Goal: Task Accomplishment & Management: Use online tool/utility

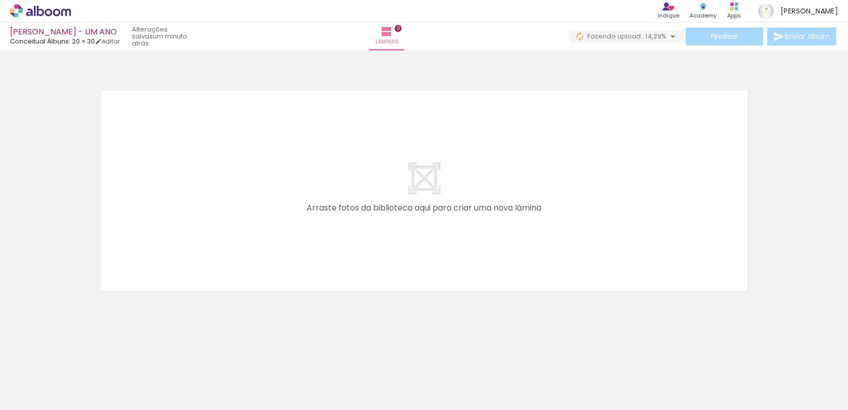
scroll to position [0, 652]
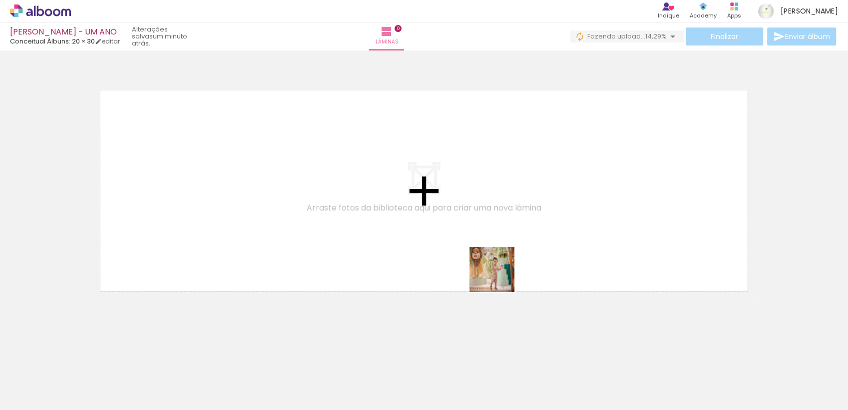
drag, startPoint x: 515, startPoint y: 382, endPoint x: 491, endPoint y: 258, distance: 126.3
click at [491, 258] on quentale-workspace at bounding box center [424, 205] width 848 height 410
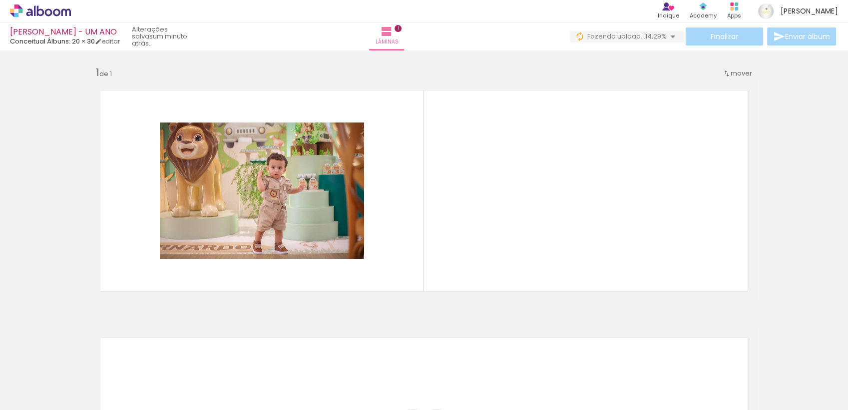
click at [54, 378] on iron-icon at bounding box center [51, 380] width 8 height 8
click at [0, 0] on slot "Não utilizadas" at bounding box center [0, 0] width 0 height 0
type input "Não utilizadas"
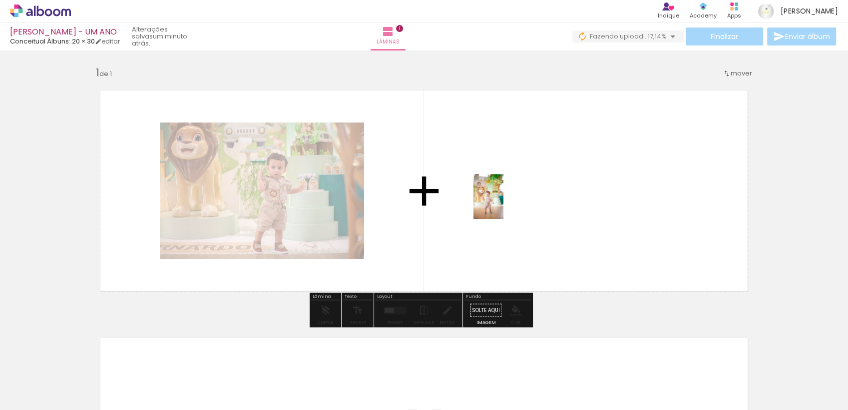
drag, startPoint x: 224, startPoint y: 379, endPoint x: 503, endPoint y: 204, distance: 330.1
click at [503, 204] on quentale-workspace at bounding box center [424, 205] width 848 height 410
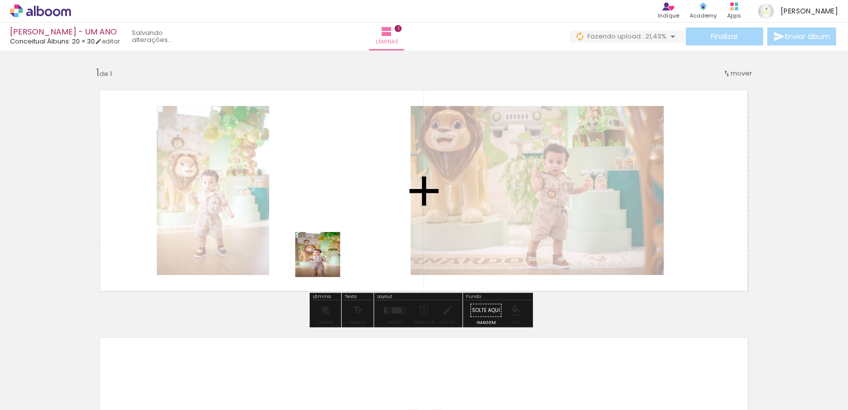
drag, startPoint x: 226, startPoint y: 381, endPoint x: 329, endPoint y: 243, distance: 171.9
click at [329, 243] on quentale-workspace at bounding box center [424, 205] width 848 height 410
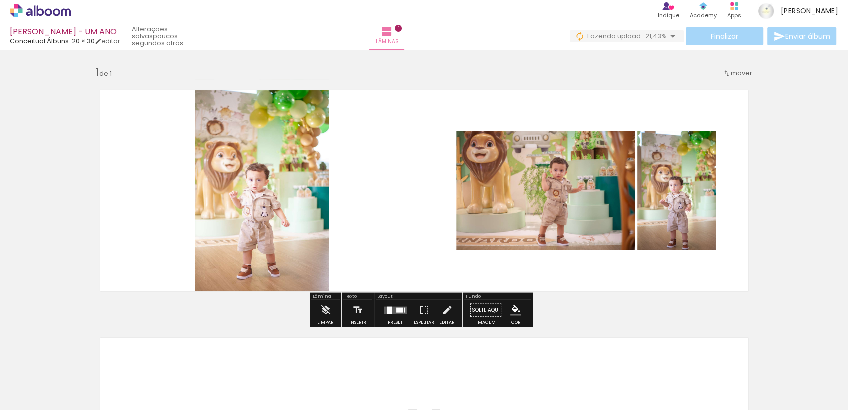
click at [396, 308] on div at bounding box center [399, 309] width 6 height 5
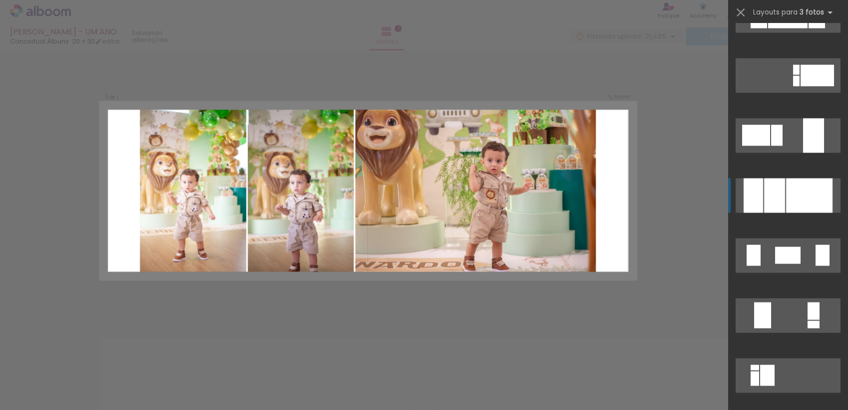
scroll to position [1831, 0]
click at [791, 194] on div at bounding box center [809, 194] width 46 height 34
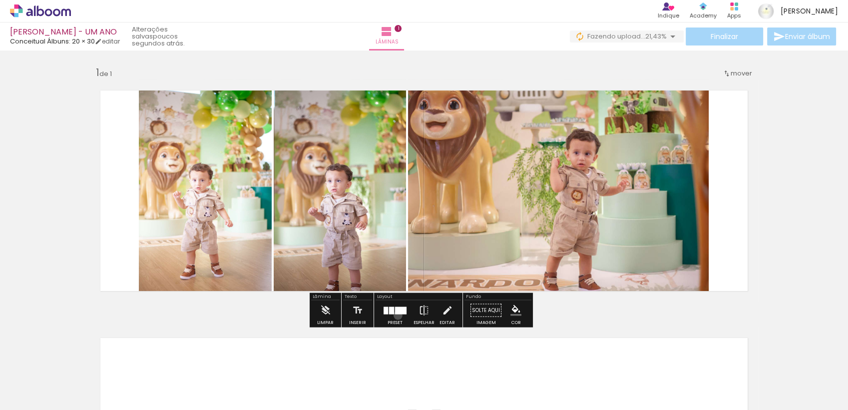
click at [396, 315] on div at bounding box center [395, 310] width 27 height 20
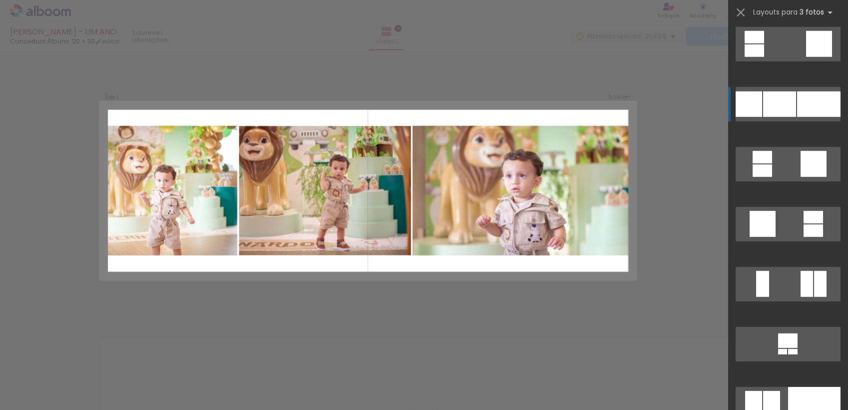
scroll to position [6417, 0]
click at [779, 94] on div at bounding box center [779, 103] width 33 height 25
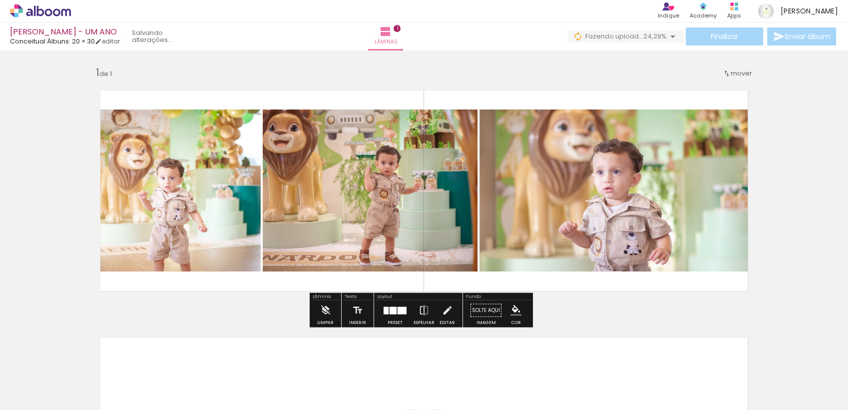
click at [164, 250] on quentale-photo at bounding box center [174, 190] width 171 height 162
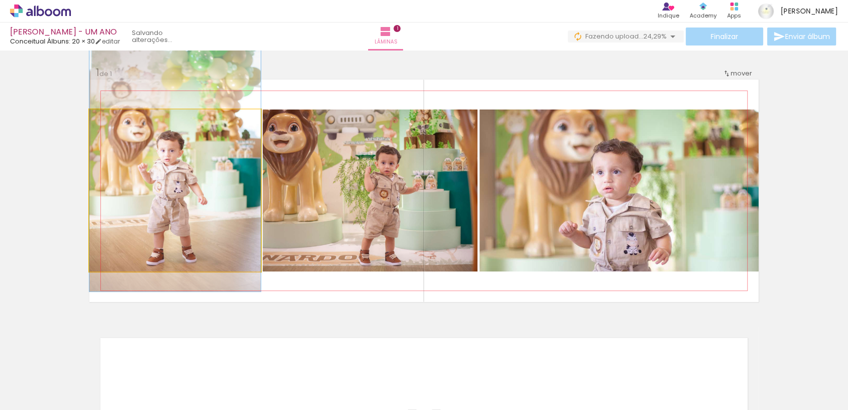
drag, startPoint x: 169, startPoint y: 243, endPoint x: 179, endPoint y: 215, distance: 29.5
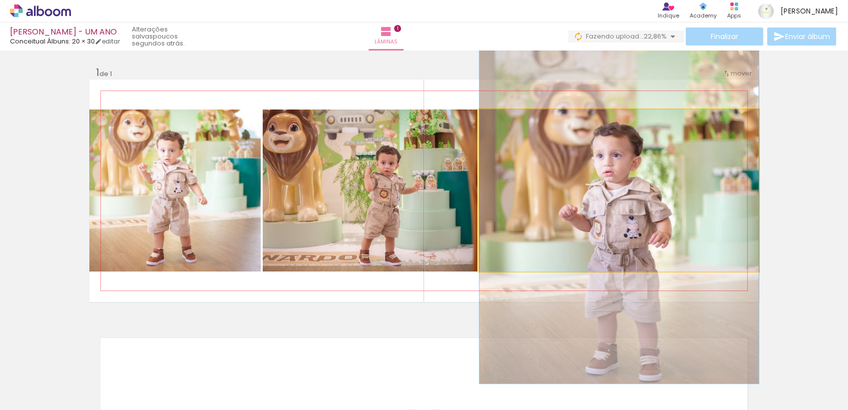
drag, startPoint x: 601, startPoint y: 230, endPoint x: 606, endPoint y: 211, distance: 19.6
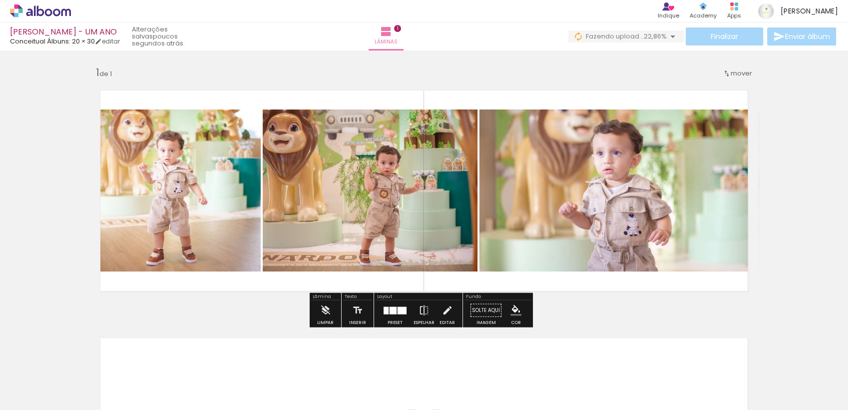
click at [393, 312] on div at bounding box center [393, 309] width 7 height 7
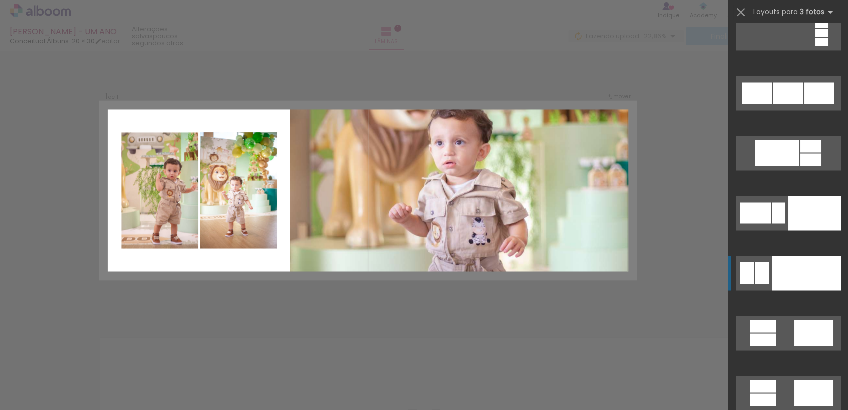
scroll to position [9304, 0]
click at [784, 274] on div at bounding box center [806, 273] width 68 height 34
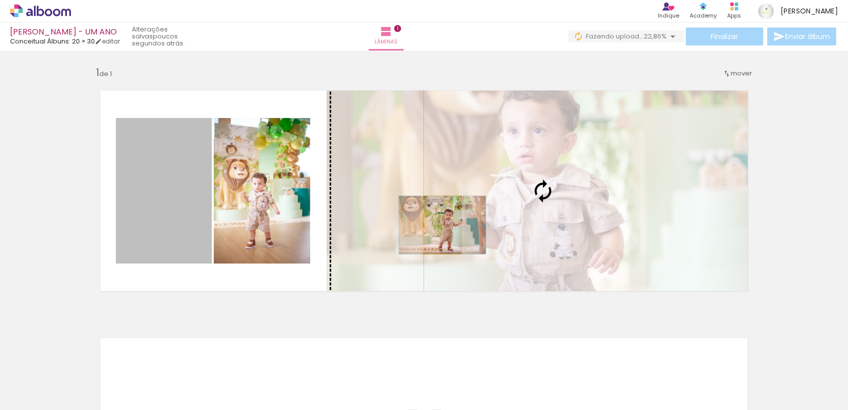
drag, startPoint x: 167, startPoint y: 238, endPoint x: 437, endPoint y: 224, distance: 270.1
click at [0, 0] on slot at bounding box center [0, 0] width 0 height 0
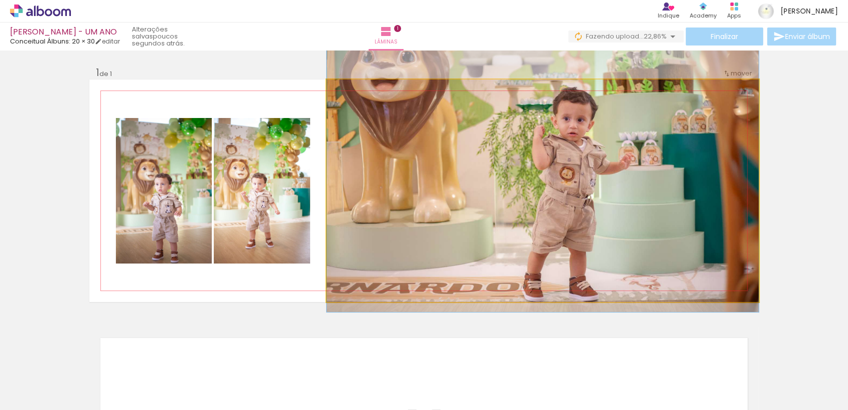
drag, startPoint x: 573, startPoint y: 228, endPoint x: 570, endPoint y: 205, distance: 23.2
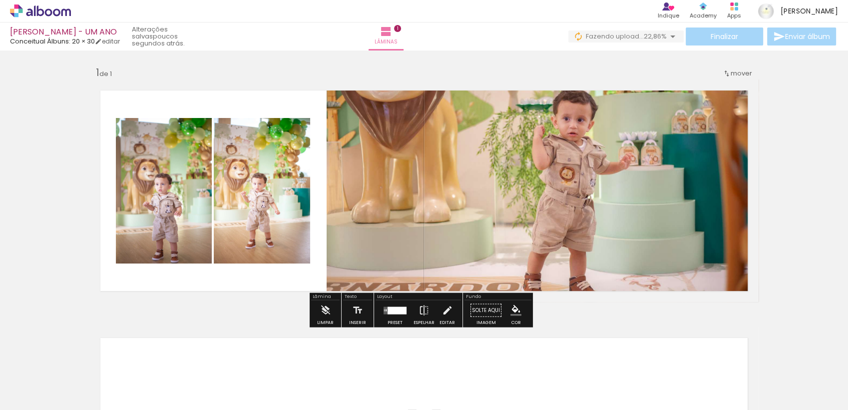
click at [399, 314] on div at bounding box center [395, 310] width 27 height 20
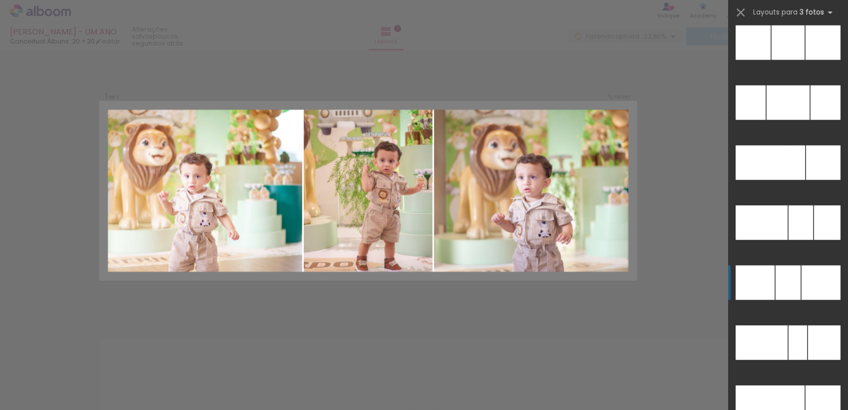
scroll to position [10194, 0]
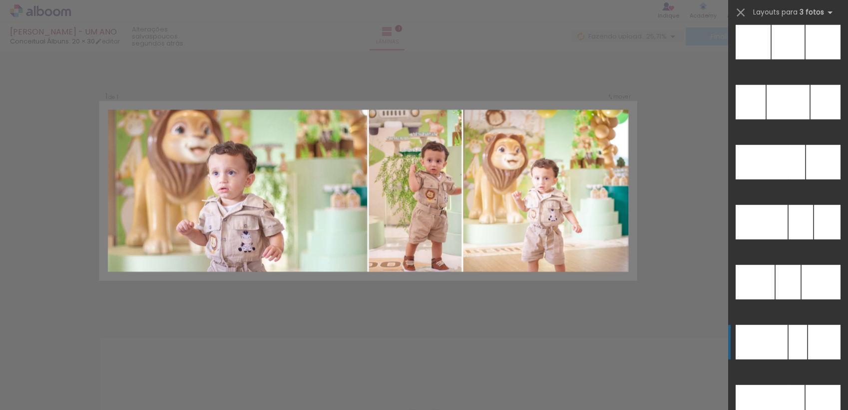
click at [789, 335] on div at bounding box center [798, 342] width 18 height 34
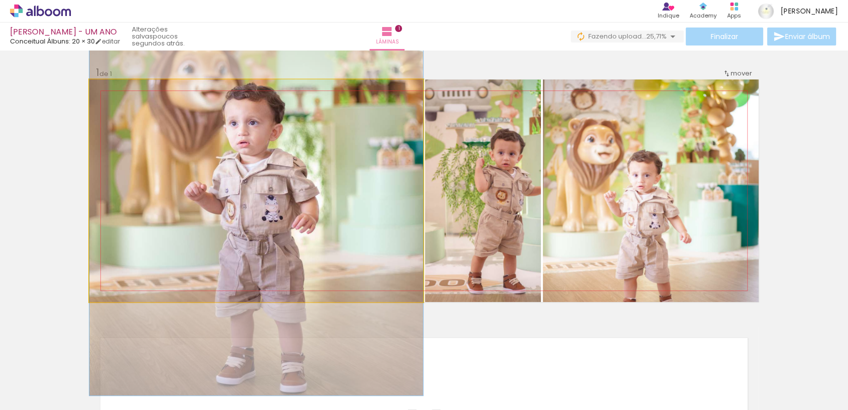
drag, startPoint x: 268, startPoint y: 210, endPoint x: 261, endPoint y: 142, distance: 68.2
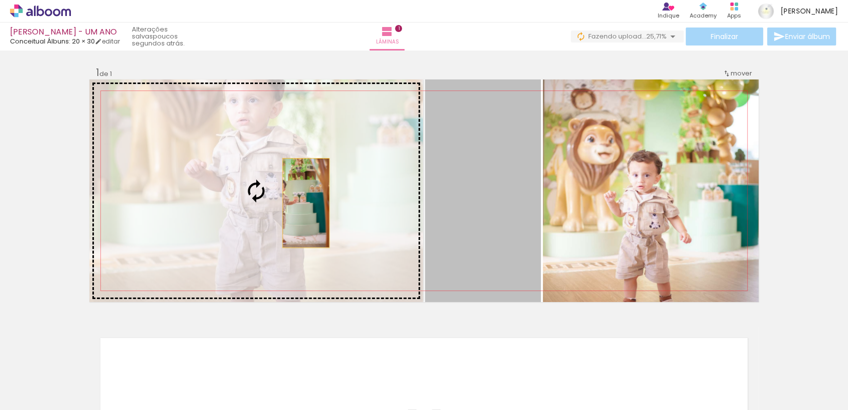
drag, startPoint x: 513, startPoint y: 192, endPoint x: 285, endPoint y: 203, distance: 228.5
click at [0, 0] on slot at bounding box center [0, 0] width 0 height 0
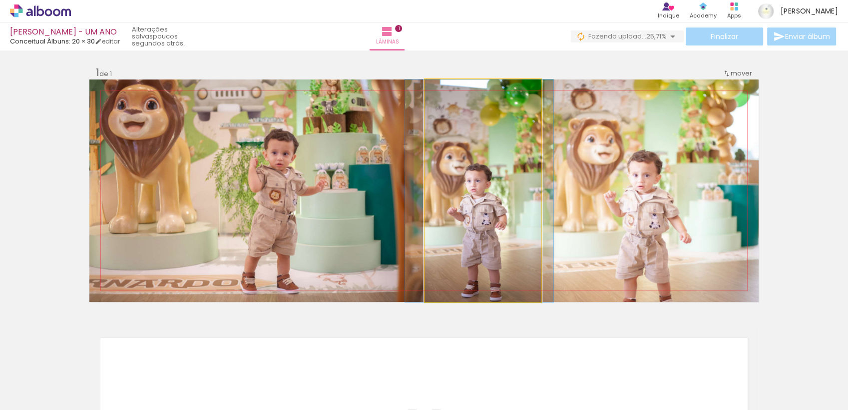
drag, startPoint x: 469, startPoint y: 224, endPoint x: 469, endPoint y: 200, distance: 24.0
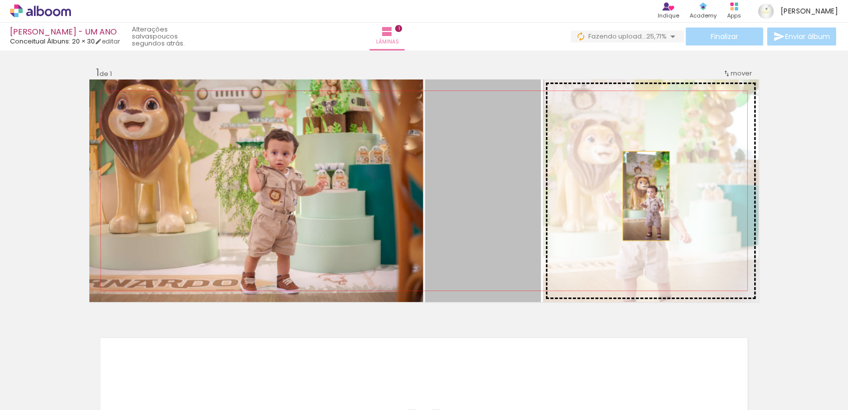
drag, startPoint x: 482, startPoint y: 202, endPoint x: 632, endPoint y: 194, distance: 149.5
click at [0, 0] on slot at bounding box center [0, 0] width 0 height 0
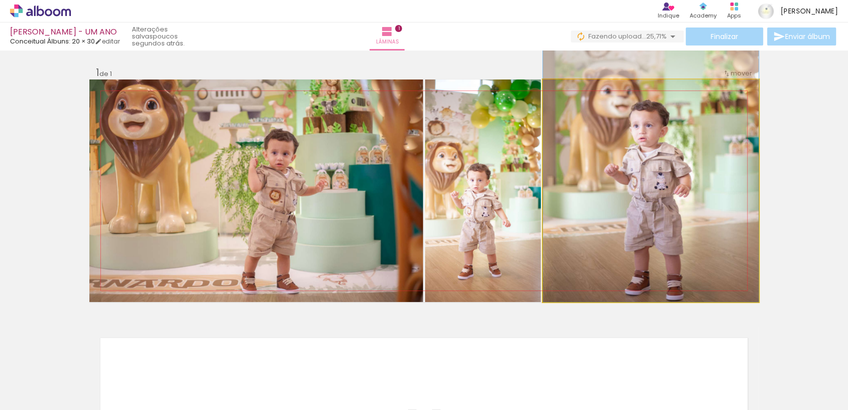
drag, startPoint x: 634, startPoint y: 216, endPoint x: 613, endPoint y: 145, distance: 74.4
click at [753, 147] on quentale-photo at bounding box center [651, 190] width 216 height 222
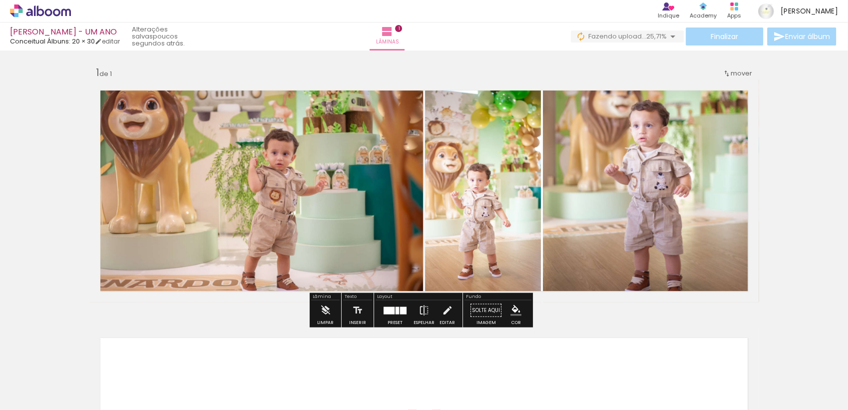
click at [794, 159] on div "Inserir lâmina 1 de 1" at bounding box center [424, 301] width 848 height 495
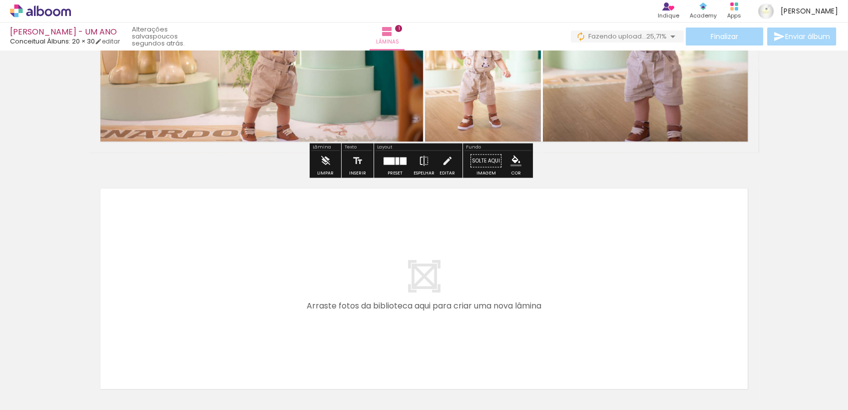
scroll to position [236, 0]
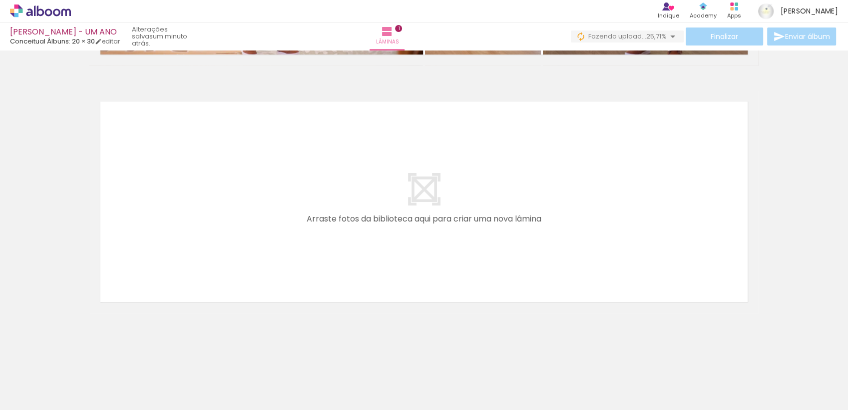
drag, startPoint x: 115, startPoint y: 371, endPoint x: 107, endPoint y: 395, distance: 25.3
click at [161, 225] on quentale-workspace at bounding box center [424, 205] width 848 height 410
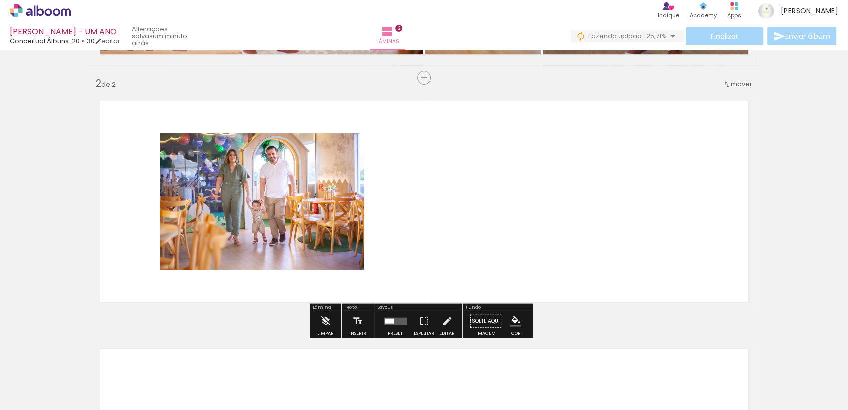
scroll to position [239, 0]
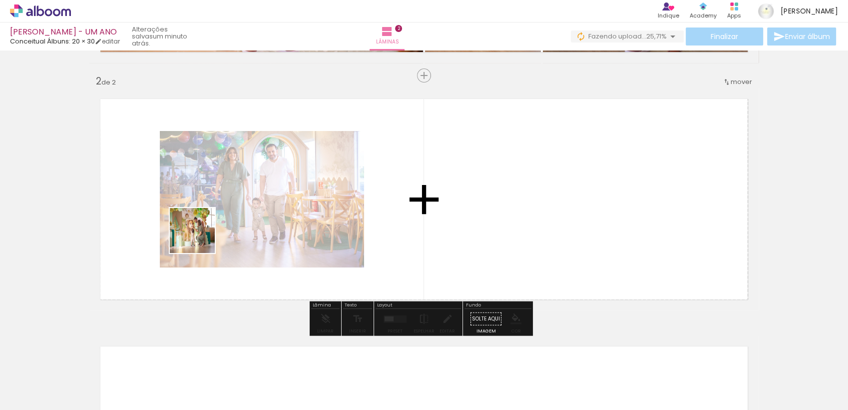
drag, startPoint x: 125, startPoint y: 376, endPoint x: 200, endPoint y: 238, distance: 156.7
click at [200, 238] on quentale-workspace at bounding box center [424, 205] width 848 height 410
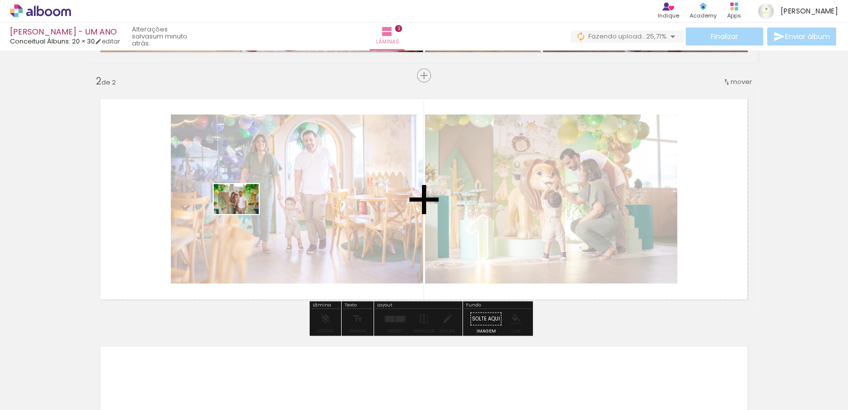
drag, startPoint x: 158, startPoint y: 378, endPoint x: 244, endPoint y: 214, distance: 185.0
click at [244, 214] on quentale-workspace at bounding box center [424, 205] width 848 height 410
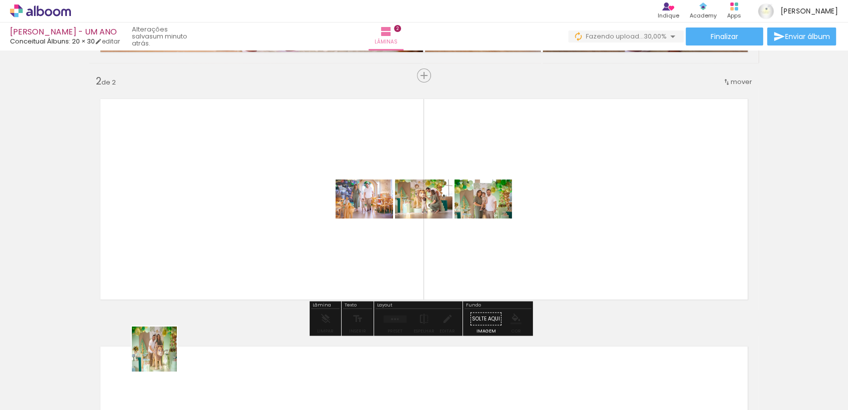
drag, startPoint x: 162, startPoint y: 365, endPoint x: 199, endPoint y: 262, distance: 108.9
click at [196, 269] on quentale-workspace at bounding box center [424, 205] width 848 height 410
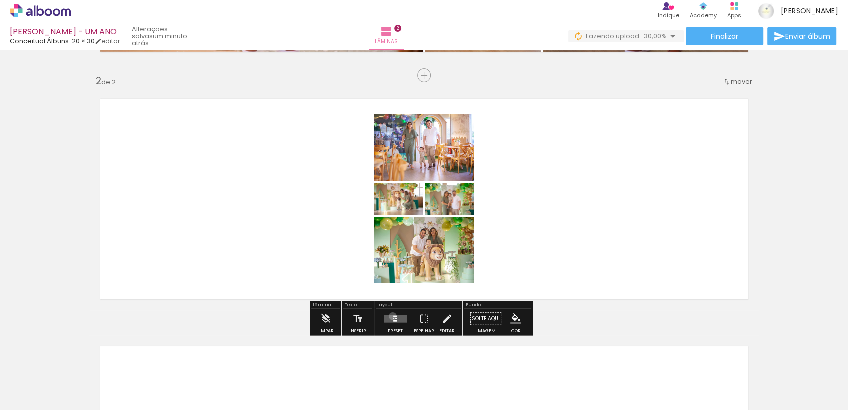
click at [393, 316] on div at bounding box center [394, 315] width 3 height 1
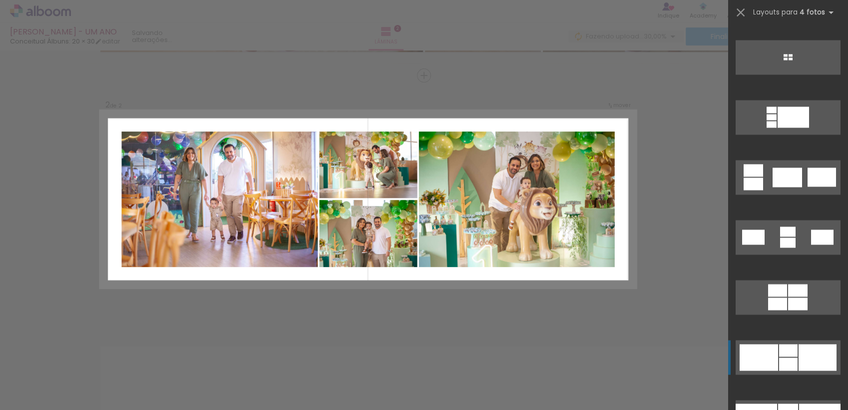
scroll to position [1609, 0]
click at [786, 358] on div at bounding box center [788, 363] width 18 height 13
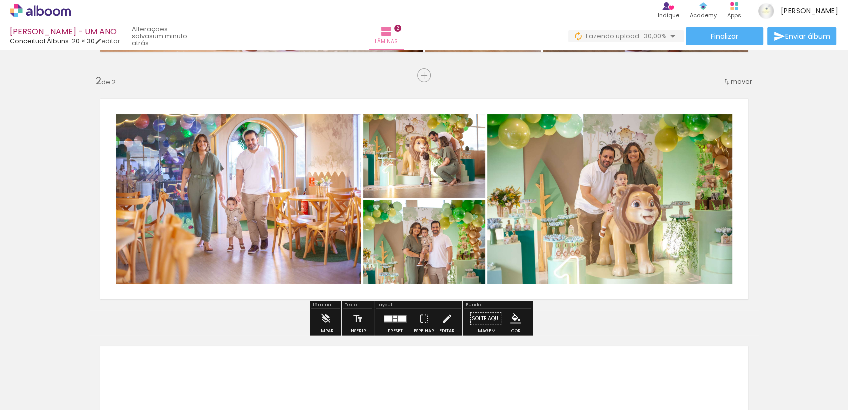
drag, startPoint x: 427, startPoint y: 174, endPoint x: 527, endPoint y: 180, distance: 100.6
click at [0, 0] on slot at bounding box center [0, 0] width 0 height 0
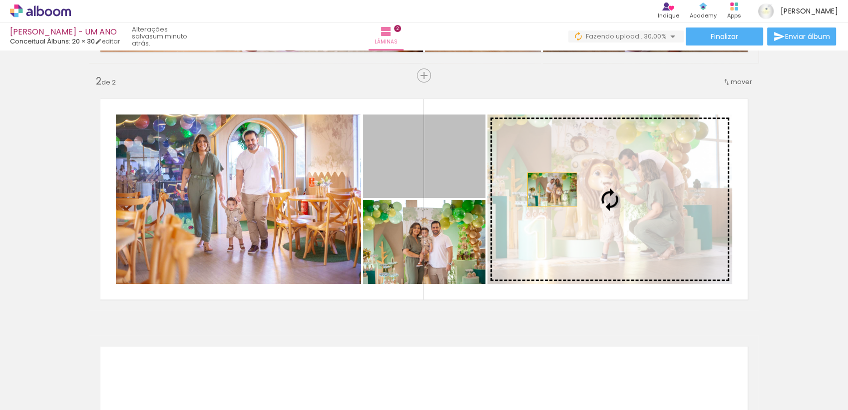
drag, startPoint x: 427, startPoint y: 168, endPoint x: 566, endPoint y: 190, distance: 141.5
click at [0, 0] on slot at bounding box center [0, 0] width 0 height 0
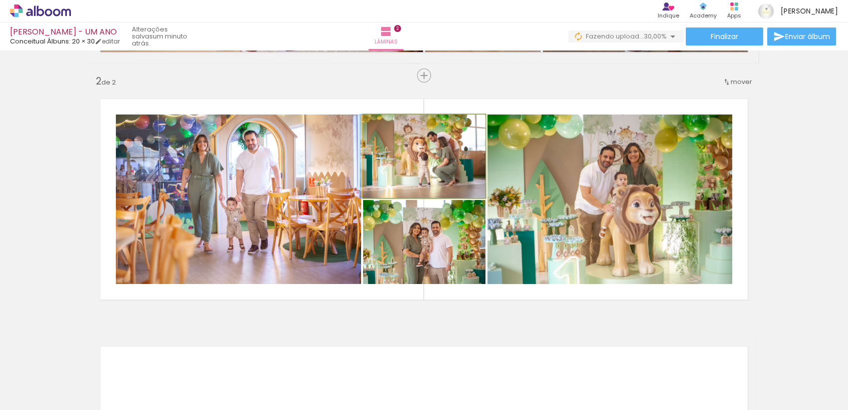
drag, startPoint x: 462, startPoint y: 171, endPoint x: 429, endPoint y: 176, distance: 33.3
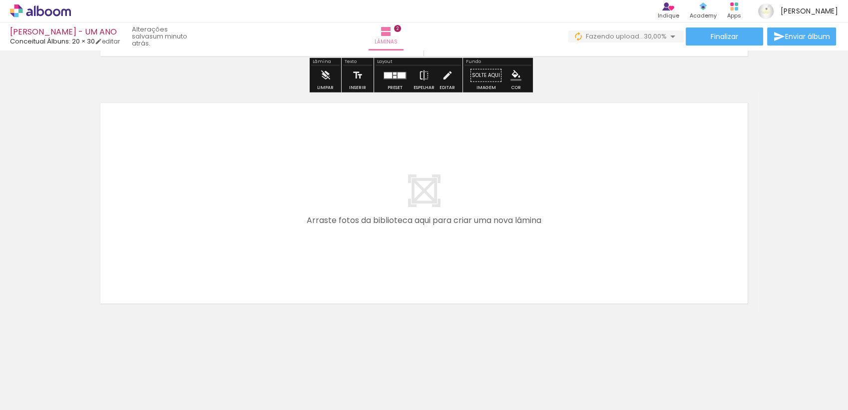
scroll to position [483, 0]
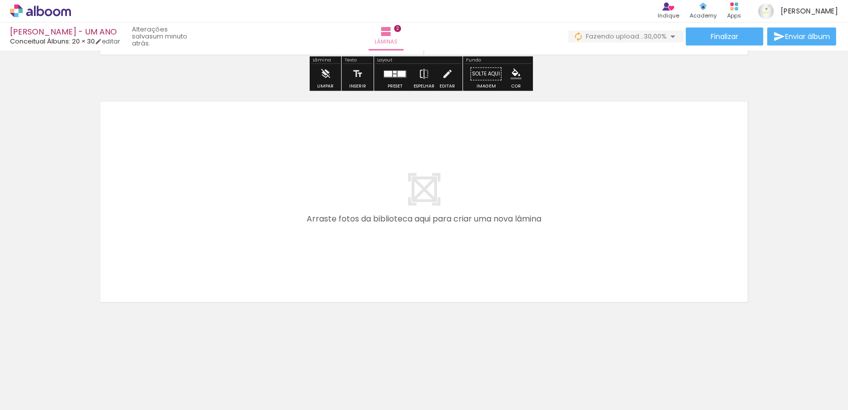
drag, startPoint x: 165, startPoint y: 380, endPoint x: 205, endPoint y: 186, distance: 198.5
click at [205, 186] on quentale-workspace at bounding box center [424, 205] width 848 height 410
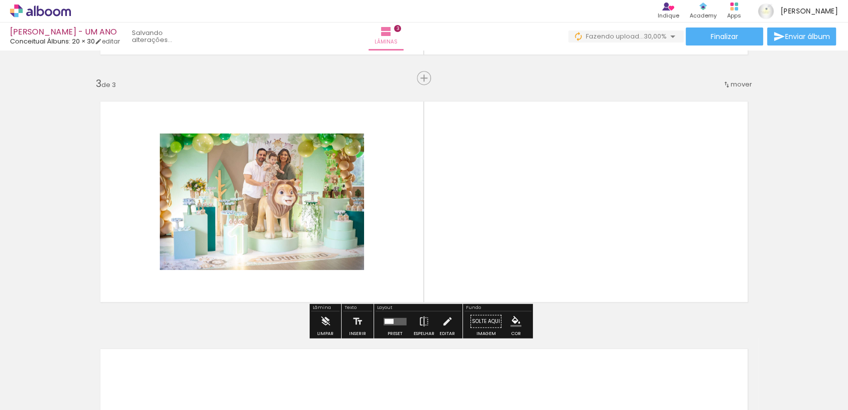
scroll to position [486, 0]
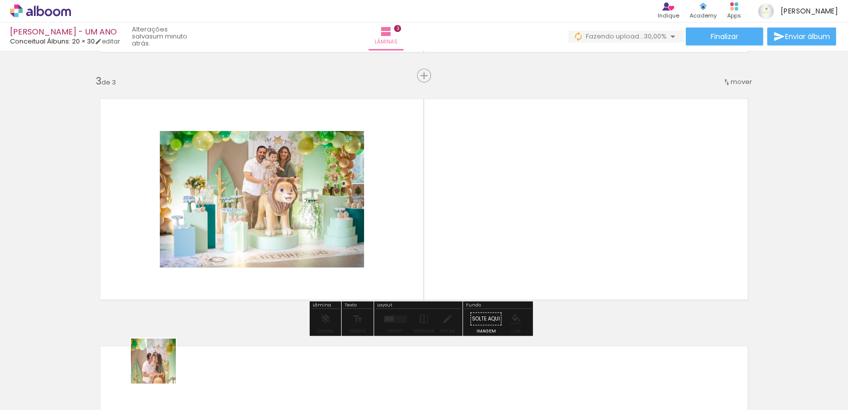
drag, startPoint x: 157, startPoint y: 381, endPoint x: 314, endPoint y: 242, distance: 209.5
click at [197, 242] on quentale-workspace at bounding box center [424, 205] width 848 height 410
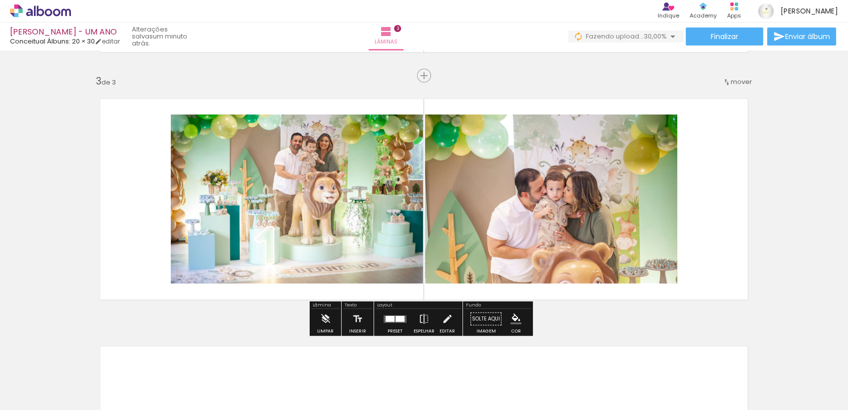
click at [399, 321] on quentale-layouter at bounding box center [395, 318] width 23 height 7
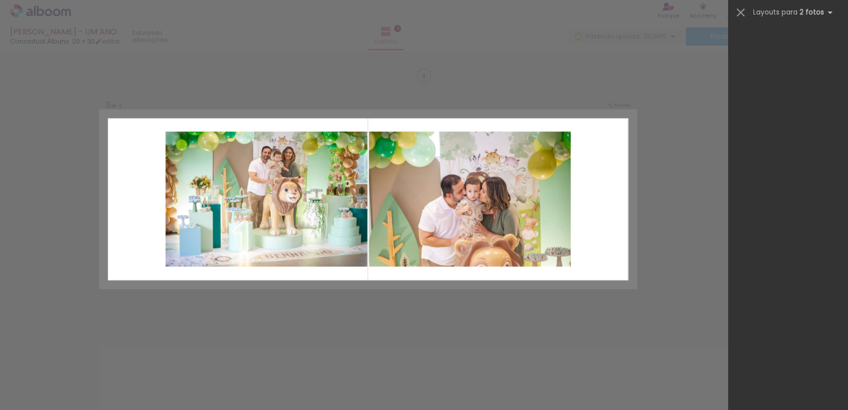
scroll to position [0, 0]
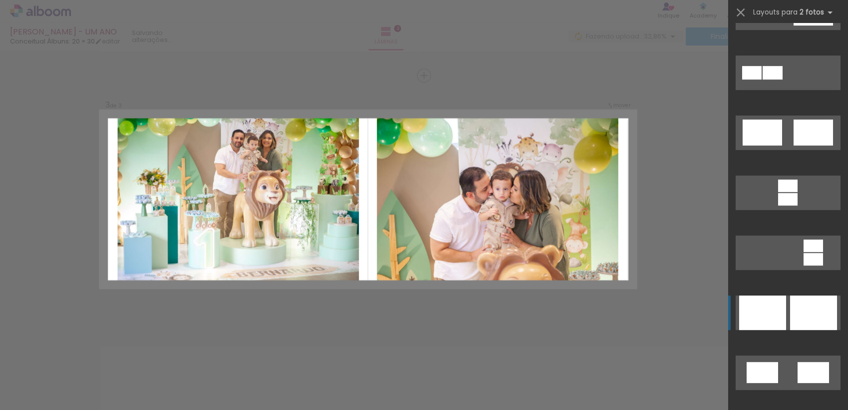
click at [778, 299] on div at bounding box center [762, 312] width 47 height 34
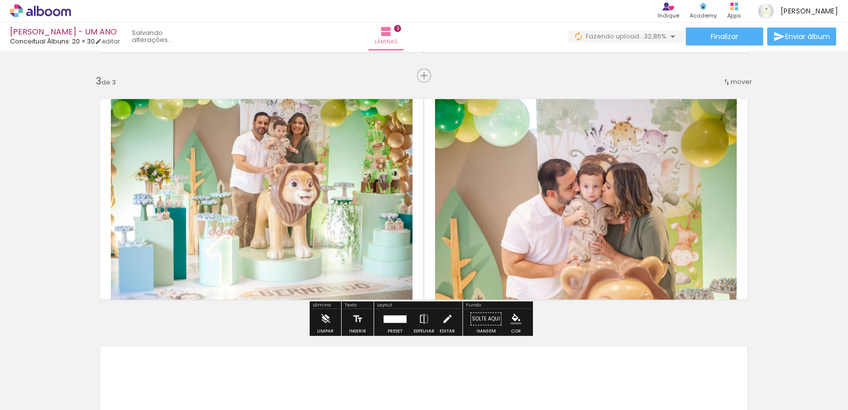
scroll to position [333, 0]
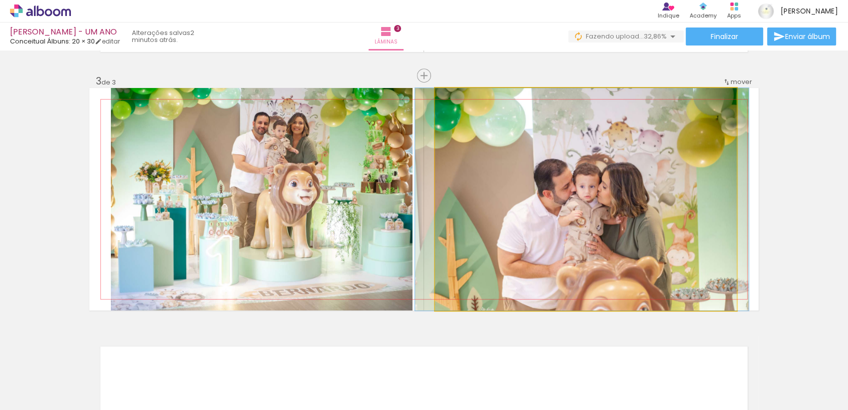
drag, startPoint x: 594, startPoint y: 229, endPoint x: 590, endPoint y: 200, distance: 29.2
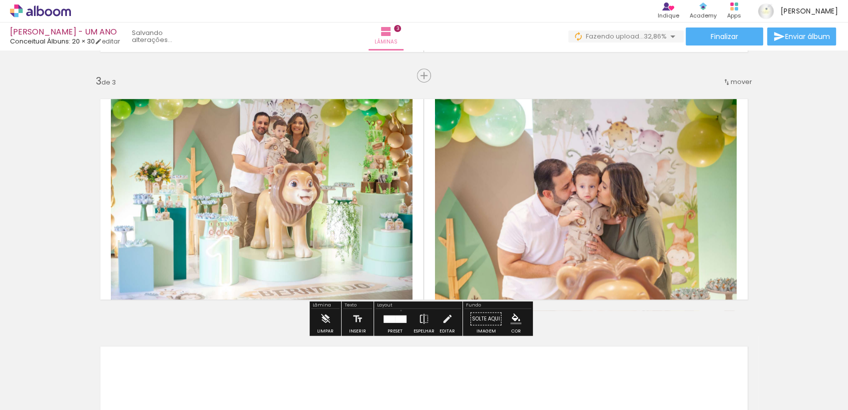
click at [399, 310] on div at bounding box center [395, 319] width 27 height 20
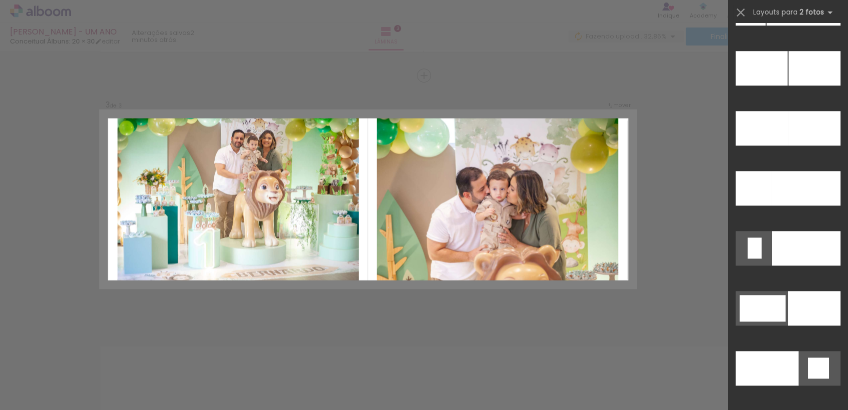
scroll to position [4715, 0]
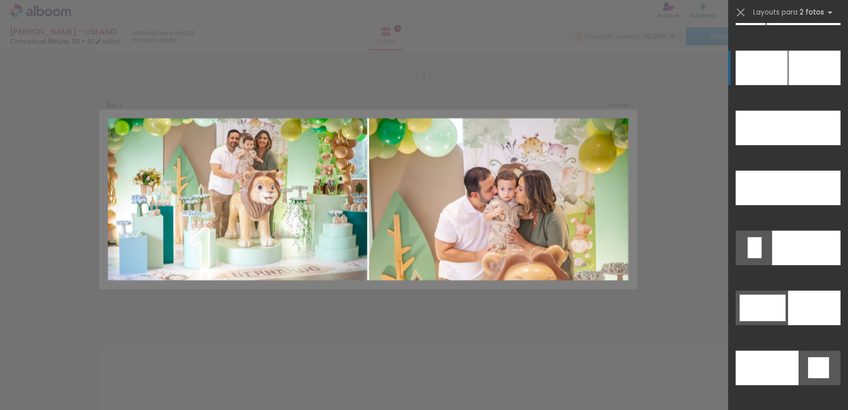
click at [779, 84] on div at bounding box center [762, 67] width 52 height 34
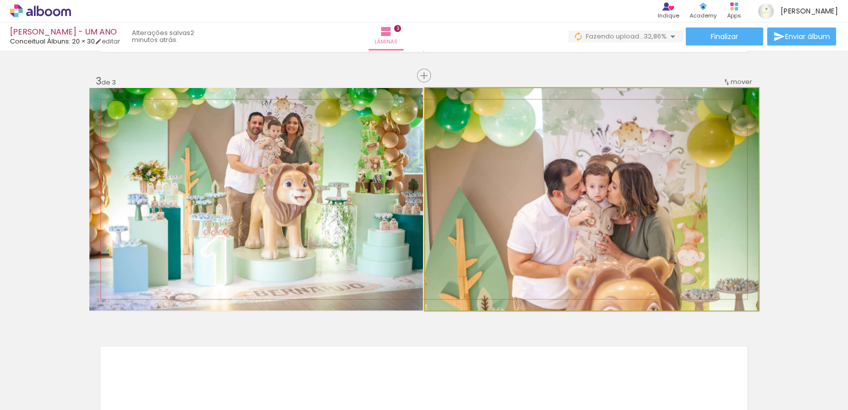
drag, startPoint x: 596, startPoint y: 223, endPoint x: 590, endPoint y: 189, distance: 34.5
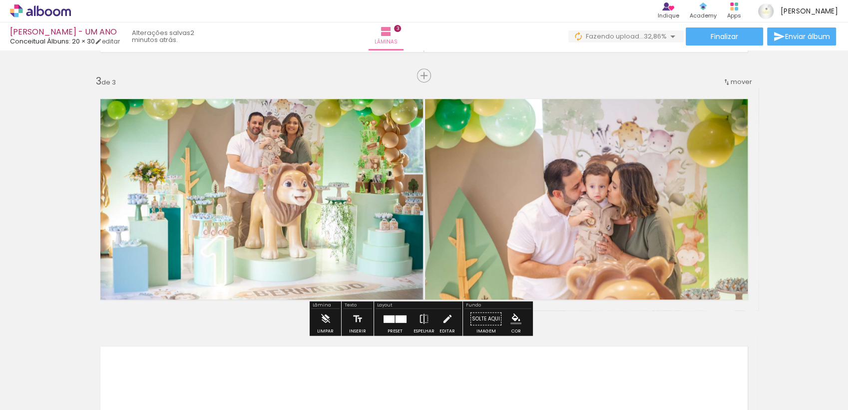
click at [792, 252] on div "Inserir lâmina 1 de 3 Inserir lâmina 2 de 3 Inserir lâmina 3 de 3" at bounding box center [424, 62] width 848 height 989
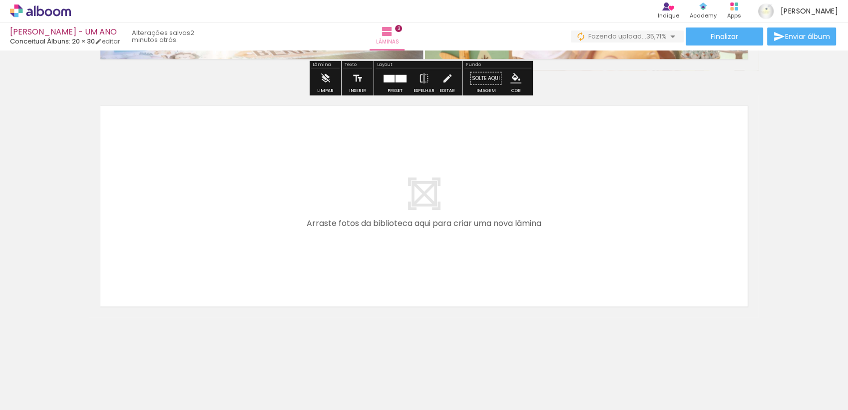
scroll to position [731, 0]
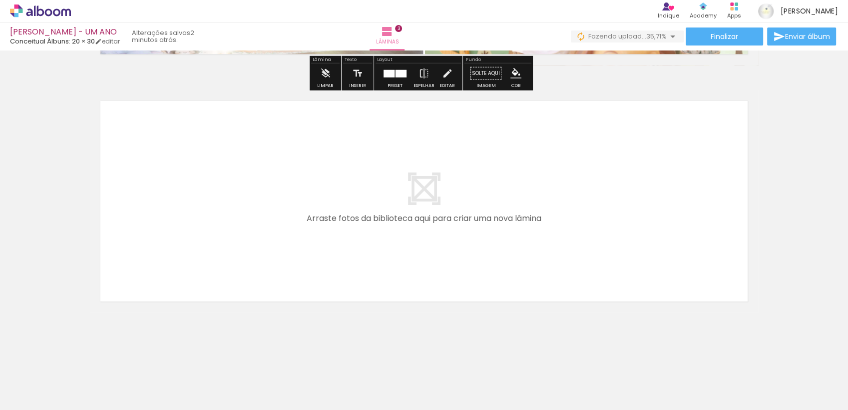
drag, startPoint x: 163, startPoint y: 383, endPoint x: 80, endPoint y: 371, distance: 84.3
click at [209, 195] on quentale-workspace at bounding box center [424, 205] width 848 height 410
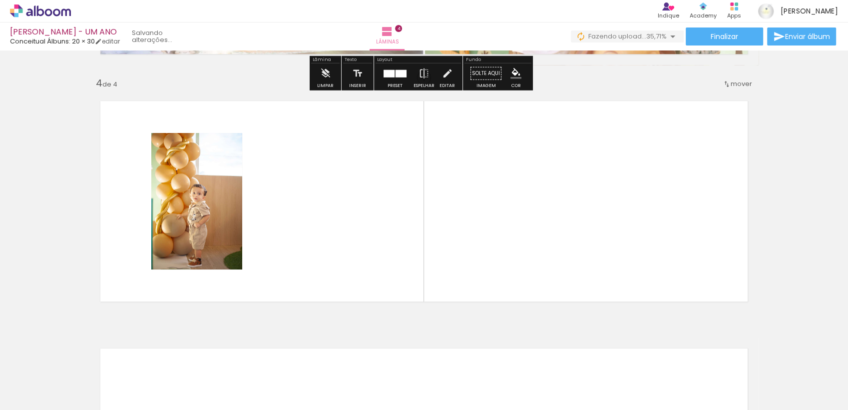
scroll to position [733, 0]
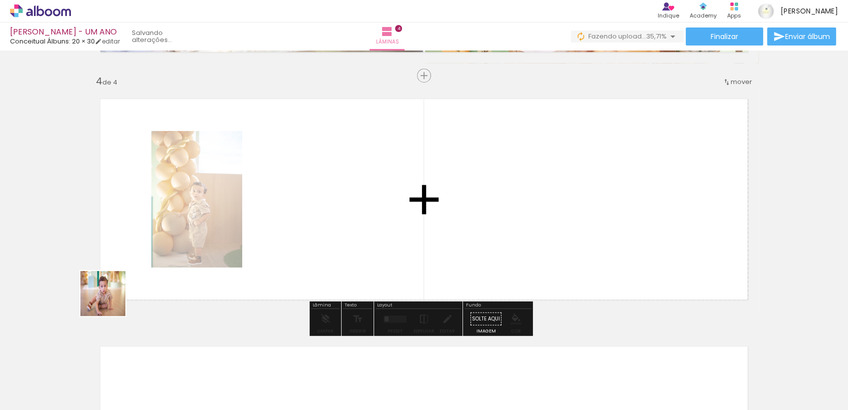
drag, startPoint x: 110, startPoint y: 325, endPoint x: 115, endPoint y: 364, distance: 39.8
click at [110, 263] on quentale-workspace at bounding box center [424, 205] width 848 height 410
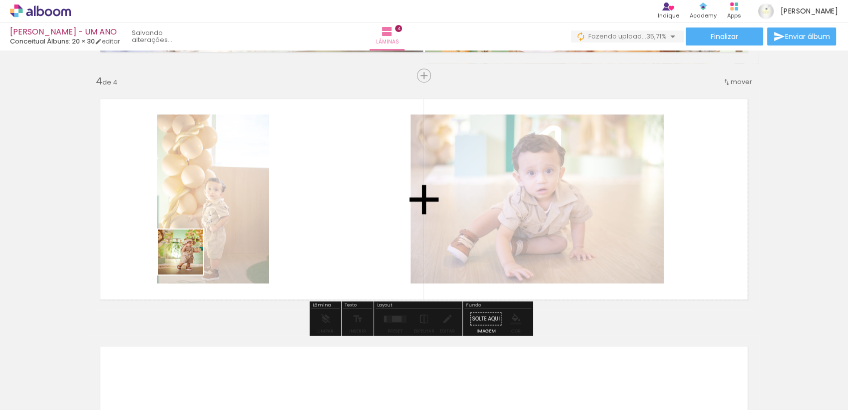
drag, startPoint x: 114, startPoint y: 387, endPoint x: 137, endPoint y: 352, distance: 41.4
click at [192, 249] on quentale-workspace at bounding box center [424, 205] width 848 height 410
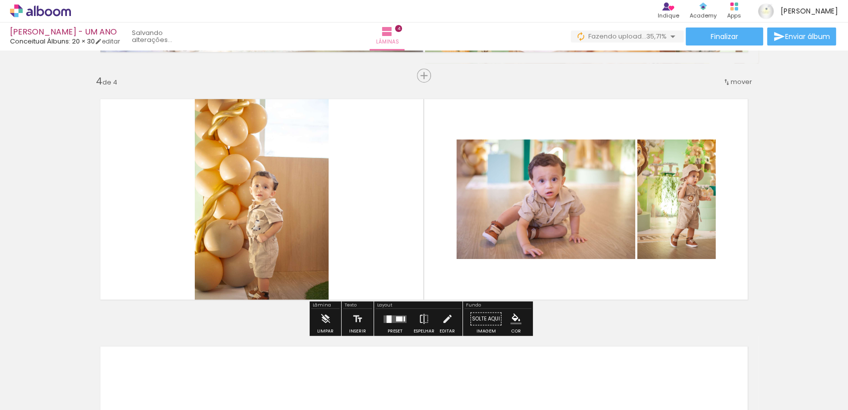
drag, startPoint x: 108, startPoint y: 373, endPoint x: 160, endPoint y: 267, distance: 117.5
click at [157, 283] on quentale-workspace at bounding box center [424, 205] width 848 height 410
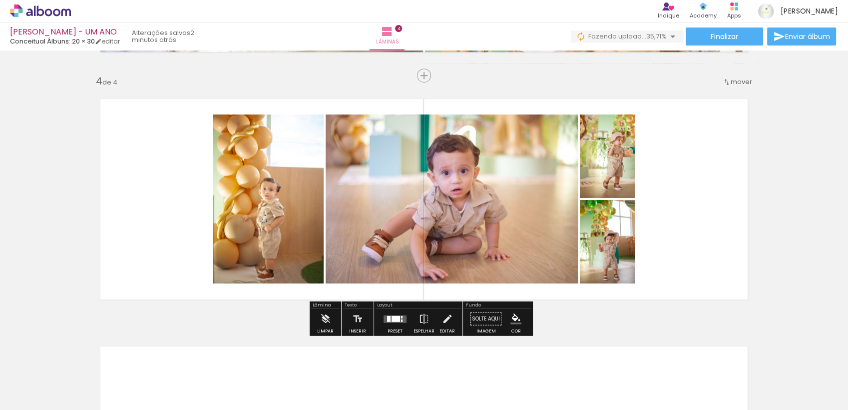
click at [401, 315] on div at bounding box center [401, 316] width 1 height 2
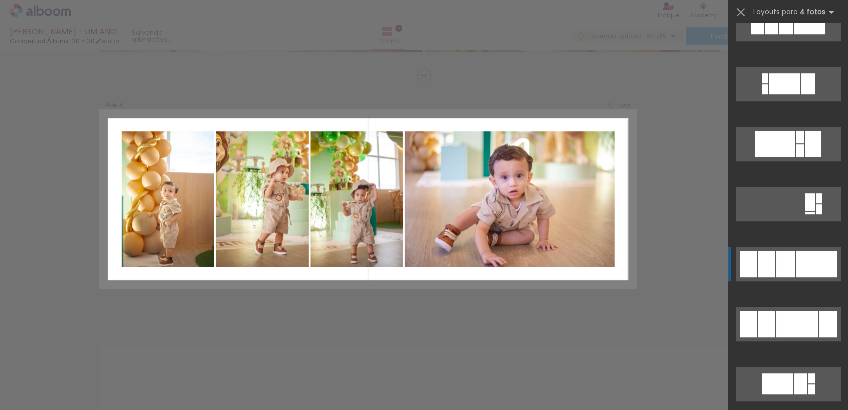
scroll to position [444, 0]
click at [786, 273] on div at bounding box center [785, 263] width 19 height 26
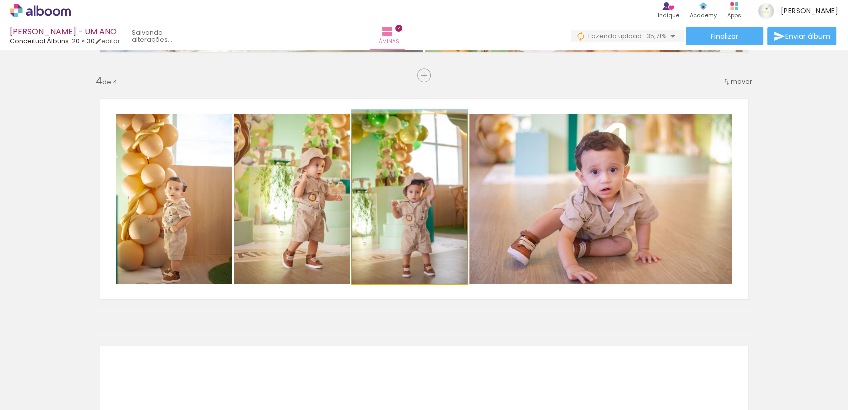
drag, startPoint x: 446, startPoint y: 247, endPoint x: 374, endPoint y: 248, distance: 71.4
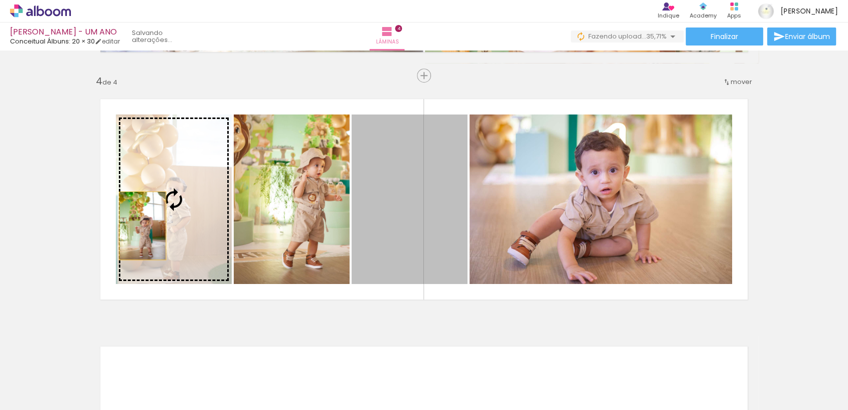
drag, startPoint x: 414, startPoint y: 237, endPoint x: 139, endPoint y: 225, distance: 275.4
click at [0, 0] on slot at bounding box center [0, 0] width 0 height 0
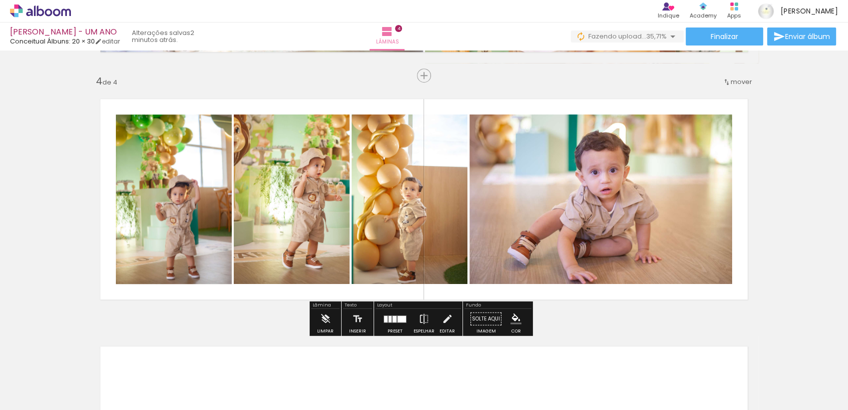
click at [400, 232] on quentale-photo at bounding box center [410, 198] width 116 height 169
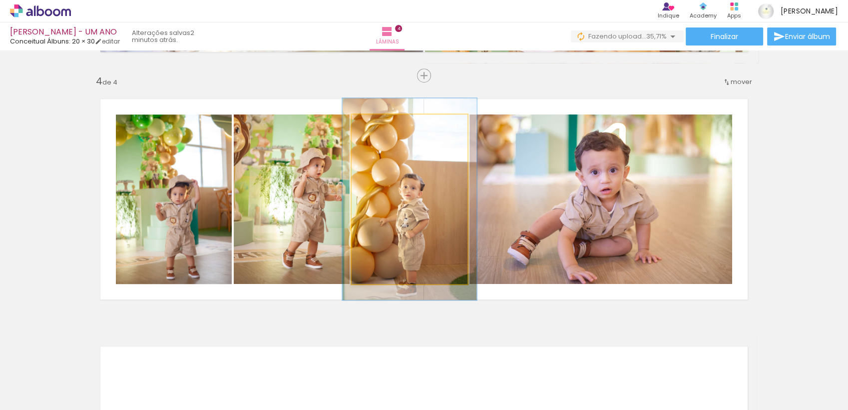
drag, startPoint x: 368, startPoint y: 130, endPoint x: 374, endPoint y: 130, distance: 6.0
type paper-slider "116"
click at [374, 130] on div at bounding box center [381, 125] width 16 height 16
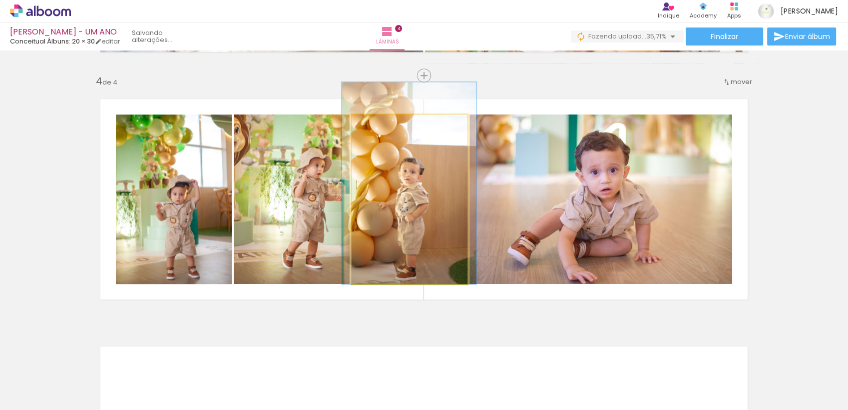
drag, startPoint x: 386, startPoint y: 192, endPoint x: 383, endPoint y: 173, distance: 19.1
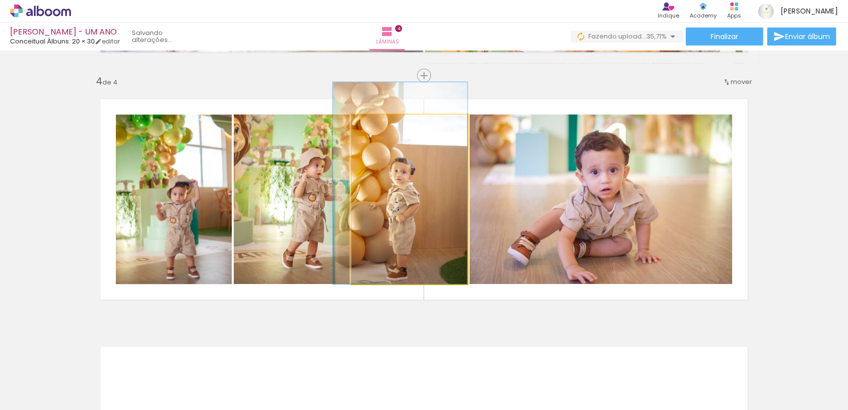
drag, startPoint x: 401, startPoint y: 200, endPoint x: 384, endPoint y: 196, distance: 17.9
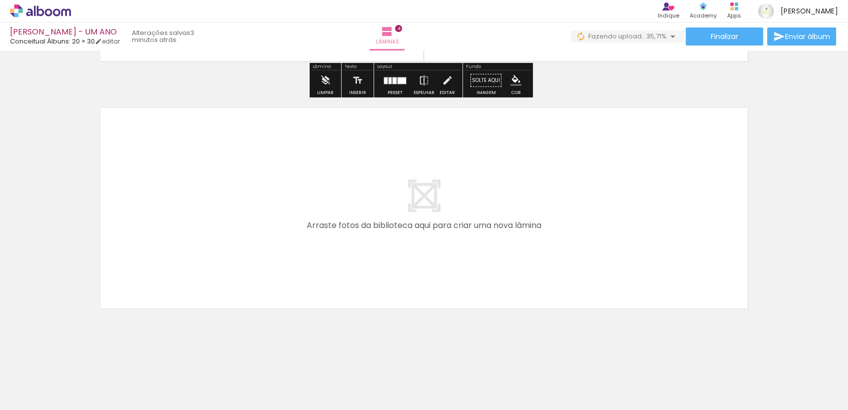
scroll to position [978, 0]
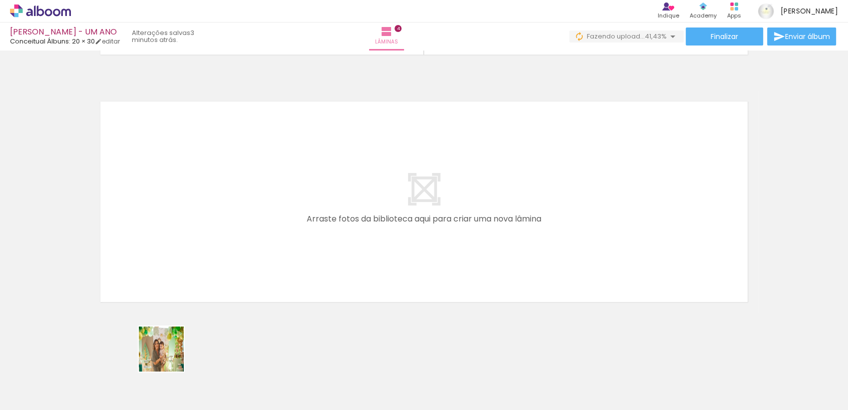
drag, startPoint x: 169, startPoint y: 356, endPoint x: 147, endPoint y: 378, distance: 30.7
click at [175, 290] on quentale-workspace at bounding box center [424, 205] width 848 height 410
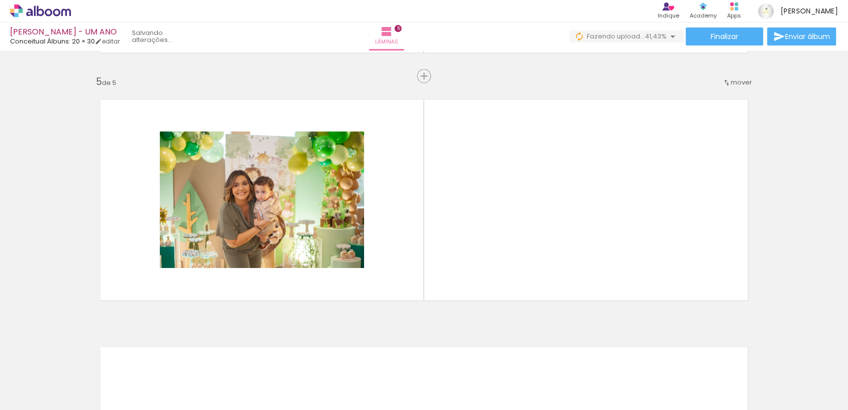
scroll to position [980, 0]
drag, startPoint x: 161, startPoint y: 384, endPoint x: 188, endPoint y: 266, distance: 120.9
click at [205, 221] on quentale-workspace at bounding box center [424, 205] width 848 height 410
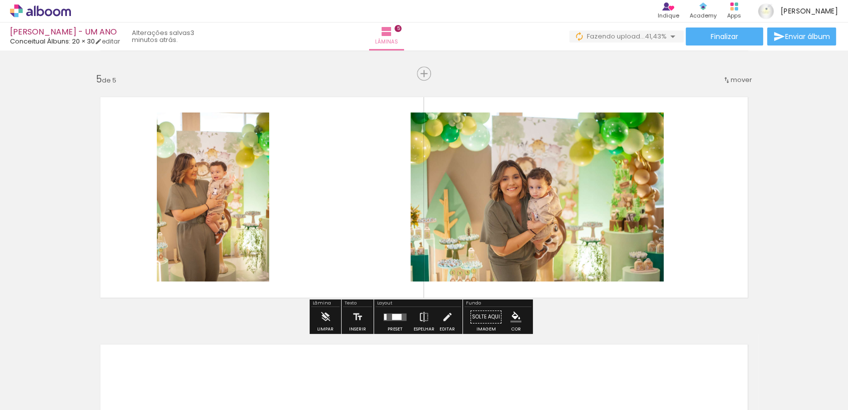
scroll to position [981, 0]
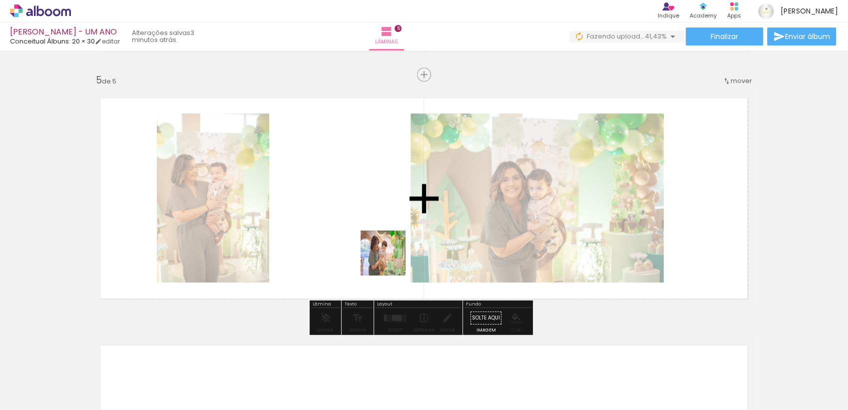
drag, startPoint x: 392, startPoint y: 373, endPoint x: 390, endPoint y: 260, distance: 113.4
click at [390, 260] on quentale-workspace at bounding box center [424, 205] width 848 height 410
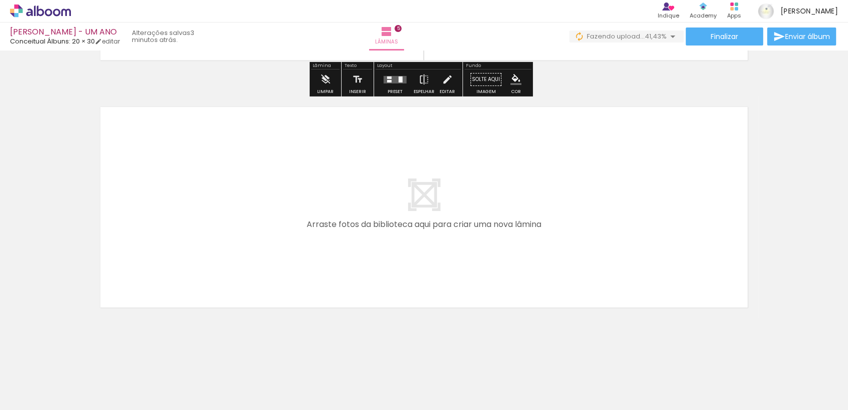
scroll to position [1225, 0]
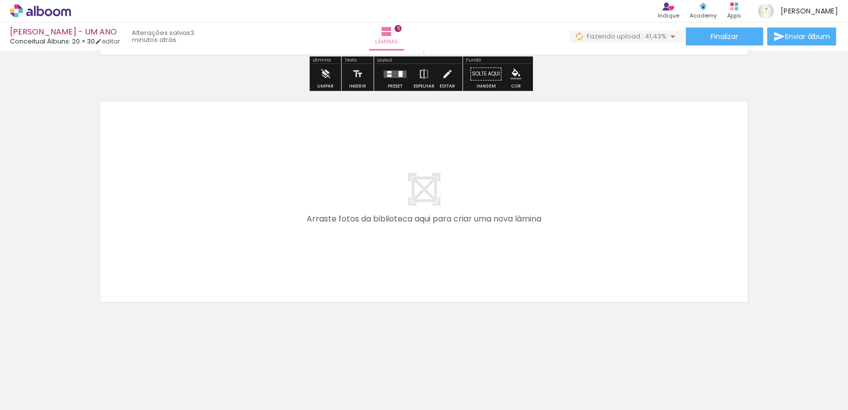
drag, startPoint x: 211, startPoint y: 381, endPoint x: 236, endPoint y: 254, distance: 129.2
click at [236, 254] on quentale-workspace at bounding box center [424, 205] width 848 height 410
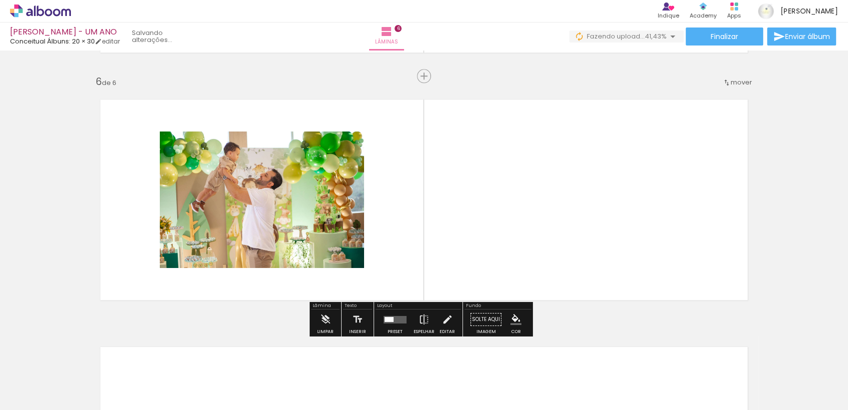
scroll to position [1228, 0]
drag, startPoint x: 222, startPoint y: 385, endPoint x: 280, endPoint y: 253, distance: 144.0
click at [280, 254] on quentale-workspace at bounding box center [424, 205] width 848 height 410
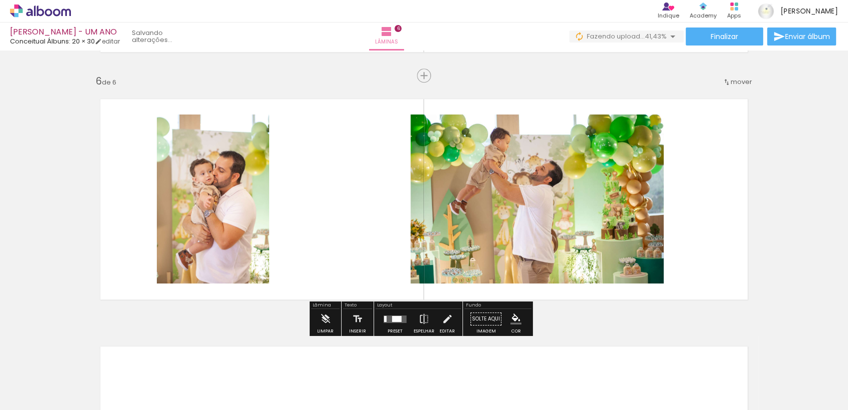
click at [386, 315] on quentale-layouter at bounding box center [395, 318] width 23 height 7
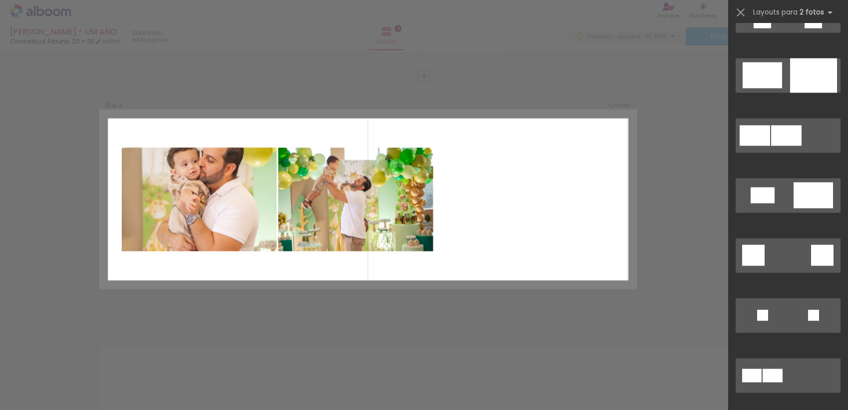
scroll to position [1951, 0]
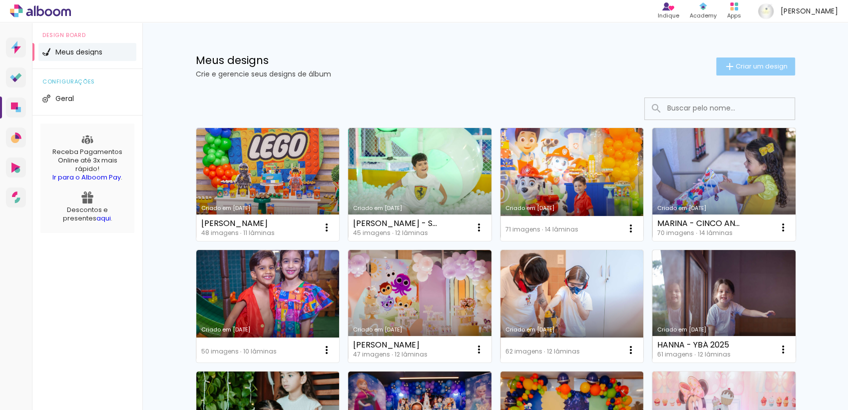
click at [748, 63] on span "Criar um design" at bounding box center [762, 66] width 52 height 6
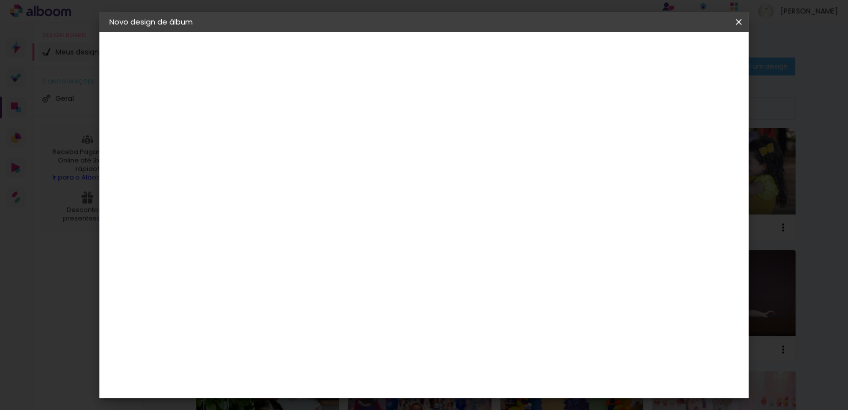
click at [273, 142] on div at bounding box center [273, 142] width 0 height 1
type input "ISABELLE - UM ano"
type paper-input "ISABELLE - UM ano"
click at [0, 0] on slot "Avançar" at bounding box center [0, 0] width 0 height 0
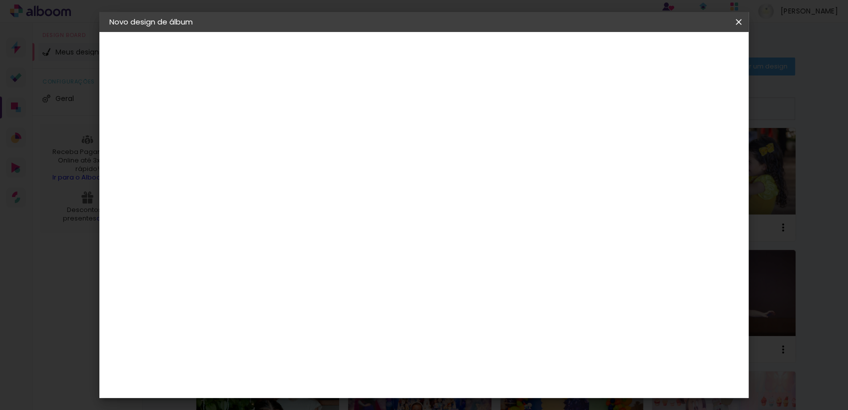
click at [309, 254] on div "Conceitual Álbuns" at bounding box center [287, 262] width 42 height 16
click at [0, 0] on slot "Avançar" at bounding box center [0, 0] width 0 height 0
click at [340, 325] on span "20 × 20" at bounding box center [317, 338] width 46 height 26
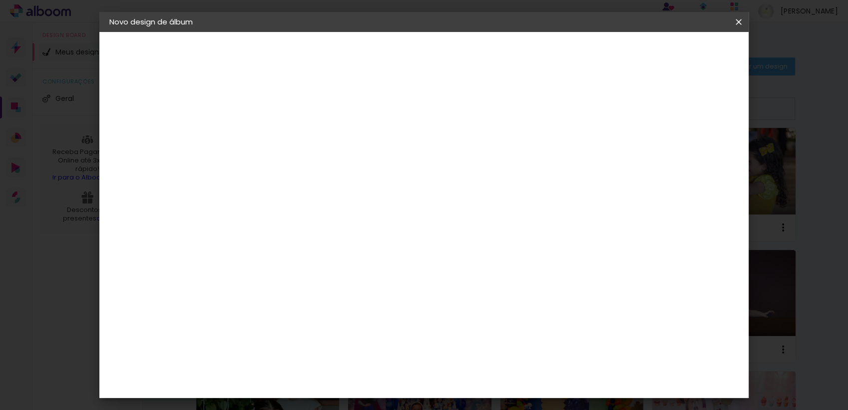
click at [436, 46] on paper-button "Avançar" at bounding box center [411, 52] width 49 height 17
click at [661, 110] on div "Mostrar sangria" at bounding box center [652, 108] width 66 height 12
type paper-checkbox "on"
click at [675, 51] on span "Iniciar design" at bounding box center [652, 52] width 45 height 7
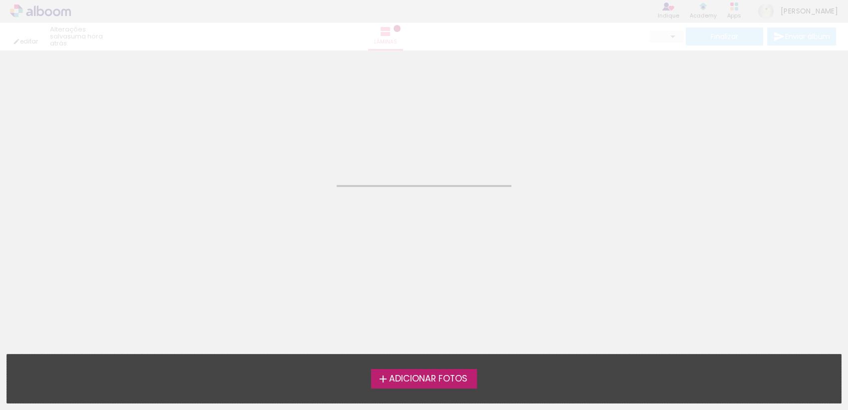
click at [422, 383] on span "Adicionar Fotos" at bounding box center [428, 378] width 78 height 9
click at [0, 0] on input "file" at bounding box center [0, 0] width 0 height 0
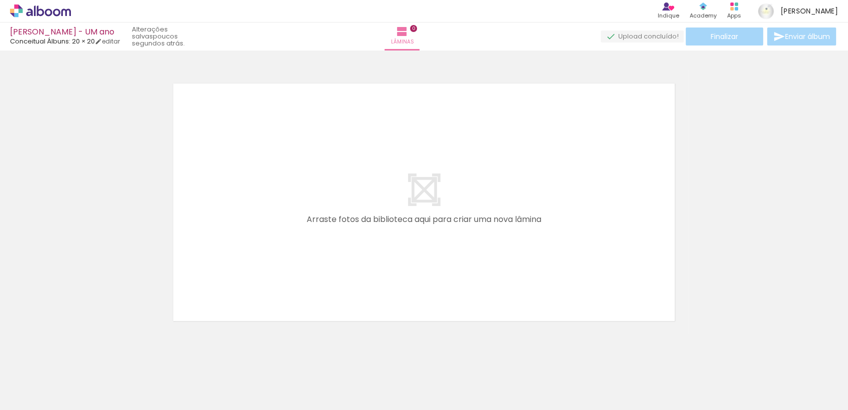
scroll to position [12, 0]
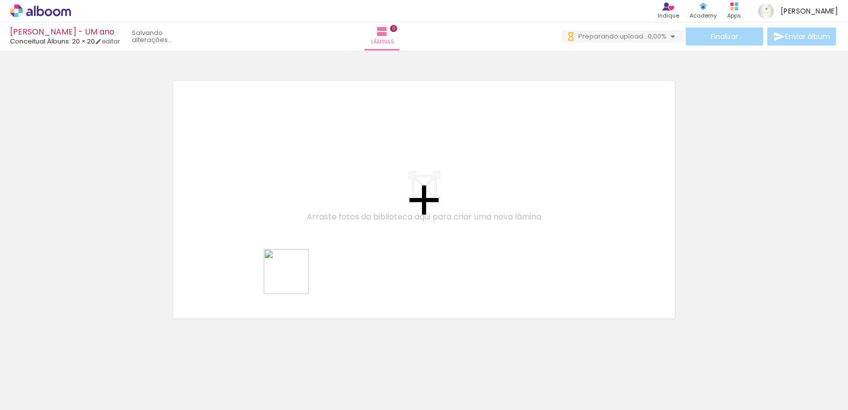
drag, startPoint x: 278, startPoint y: 386, endPoint x: 311, endPoint y: 310, distance: 83.4
click at [294, 275] on quentale-workspace at bounding box center [424, 205] width 848 height 410
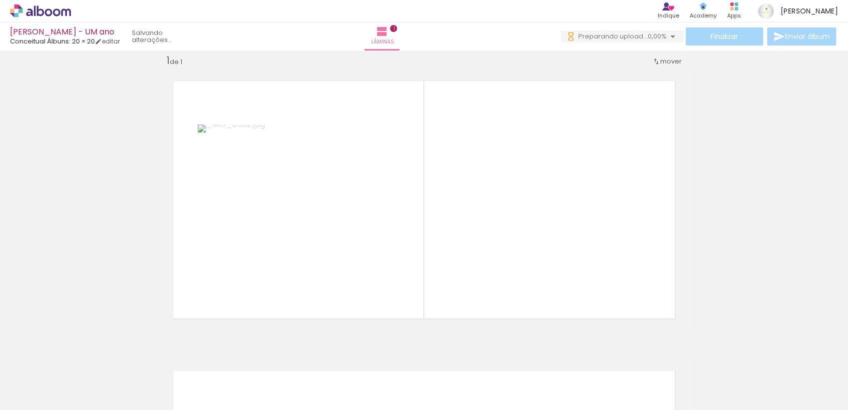
click at [16, 379] on input "Todas as fotos" at bounding box center [28, 379] width 38 height 8
click at [0, 0] on slot "Não utilizadas" at bounding box center [0, 0] width 0 height 0
type input "Não utilizadas"
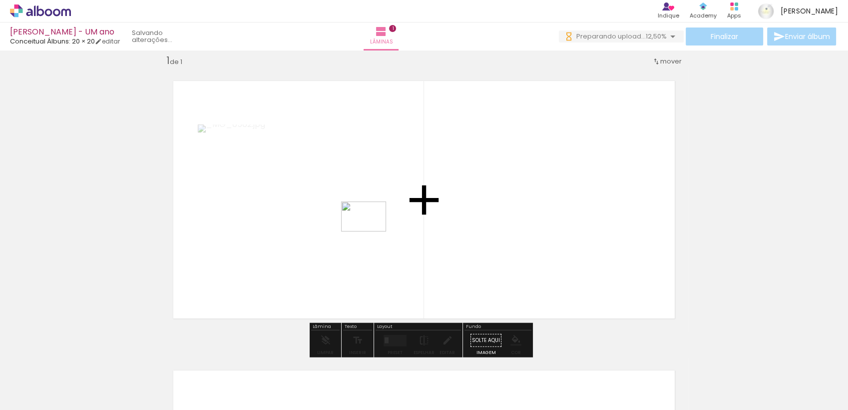
drag, startPoint x: 328, startPoint y: 372, endPoint x: 371, endPoint y: 231, distance: 147.4
click at [371, 231] on quentale-workspace at bounding box center [424, 205] width 848 height 410
click at [37, 30] on div "ISABELLE - UM ano" at bounding box center [65, 32] width 110 height 9
click at [102, 42] on iron-icon at bounding box center [98, 41] width 7 height 7
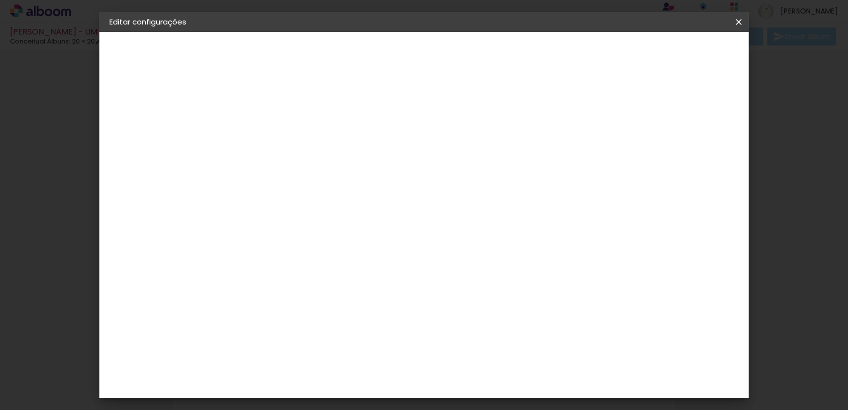
click at [0, 0] on slot "ISABELLE - UM ano" at bounding box center [0, 0] width 0 height 0
click at [273, 134] on input "ISABELLE - UM ano" at bounding box center [273, 133] width 0 height 15
type input "ISABELLA - UM ano"
click at [0, 0] on slot "Avançar" at bounding box center [0, 0] width 0 height 0
click at [735, 19] on iron-icon at bounding box center [739, 22] width 12 height 10
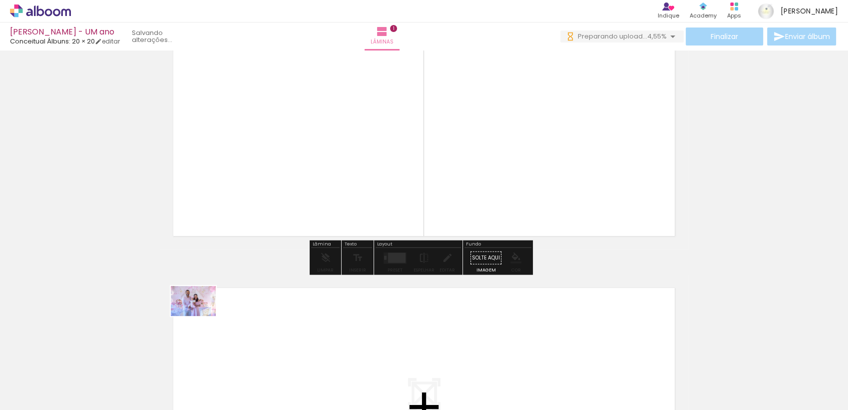
drag, startPoint x: 192, startPoint y: 320, endPoint x: 204, endPoint y: 313, distance: 13.2
click at [204, 313] on quentale-workspace at bounding box center [424, 205] width 848 height 410
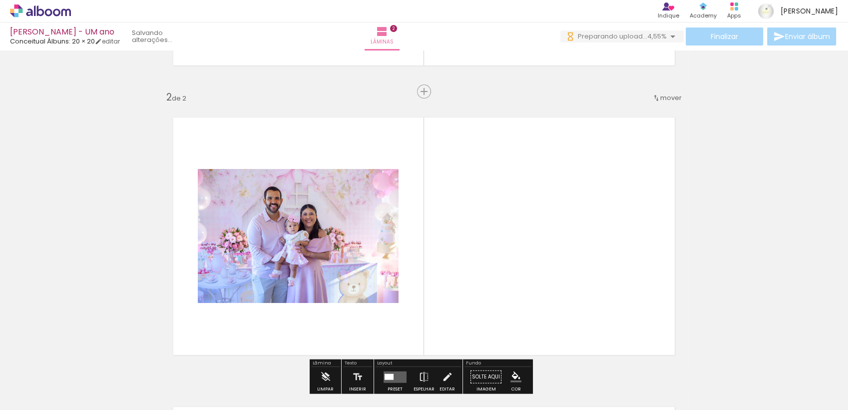
scroll to position [302, 0]
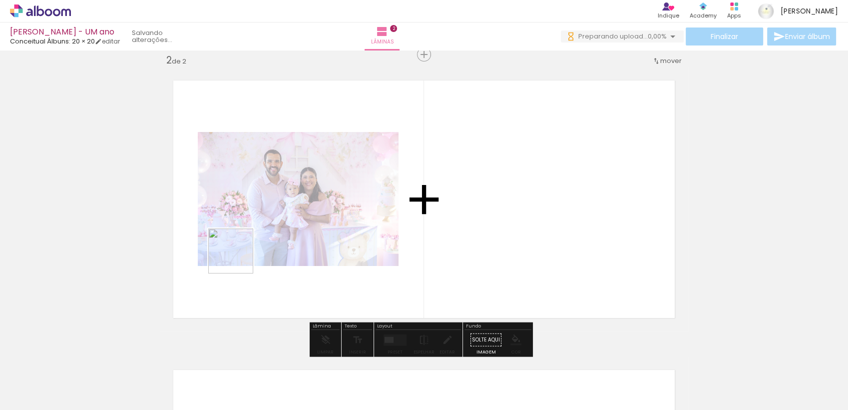
click at [238, 258] on quentale-workspace at bounding box center [424, 205] width 848 height 410
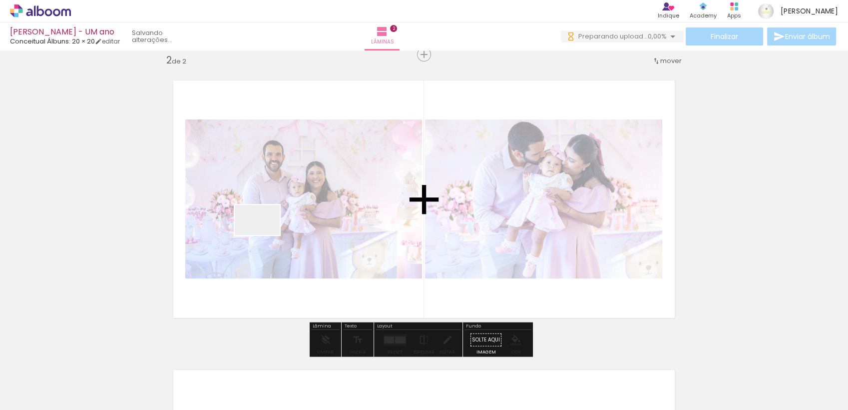
drag, startPoint x: 113, startPoint y: 377, endPoint x: 267, endPoint y: 231, distance: 212.0
click at [267, 231] on quentale-workspace at bounding box center [424, 205] width 848 height 410
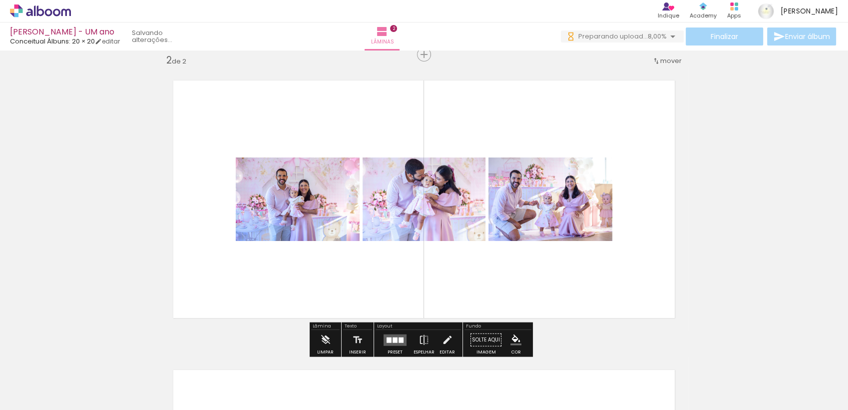
click at [387, 340] on div at bounding box center [389, 339] width 5 height 5
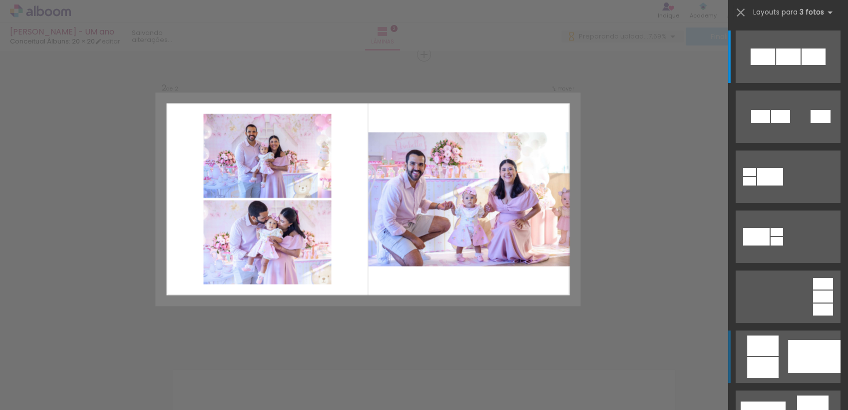
click at [807, 340] on div at bounding box center [814, 356] width 52 height 33
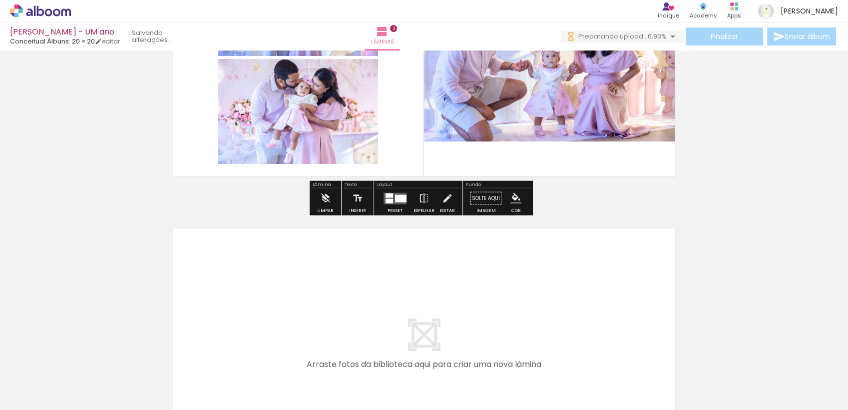
scroll to position [451, 0]
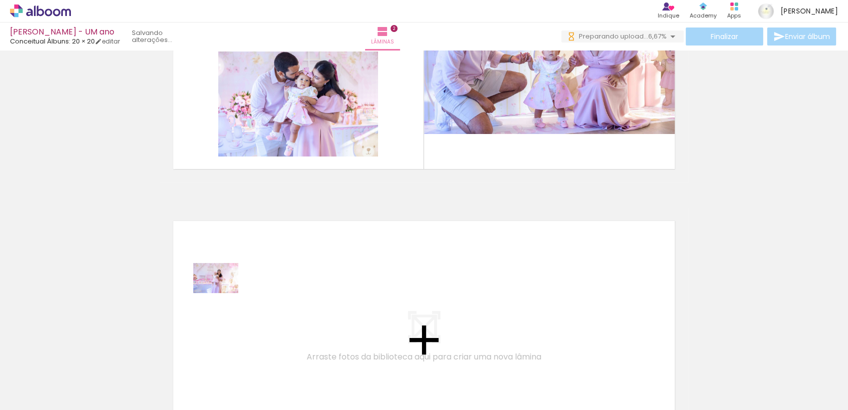
drag, startPoint x: 151, startPoint y: 377, endPoint x: 223, endPoint y: 293, distance: 110.5
click at [223, 293] on quentale-workspace at bounding box center [424, 205] width 848 height 410
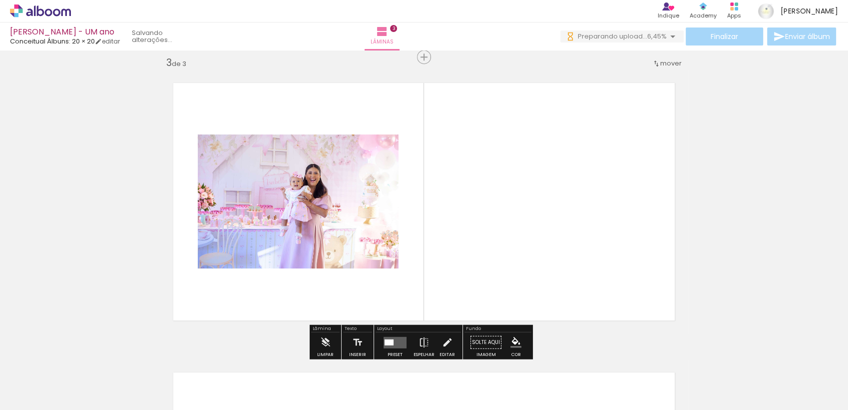
scroll to position [591, 0]
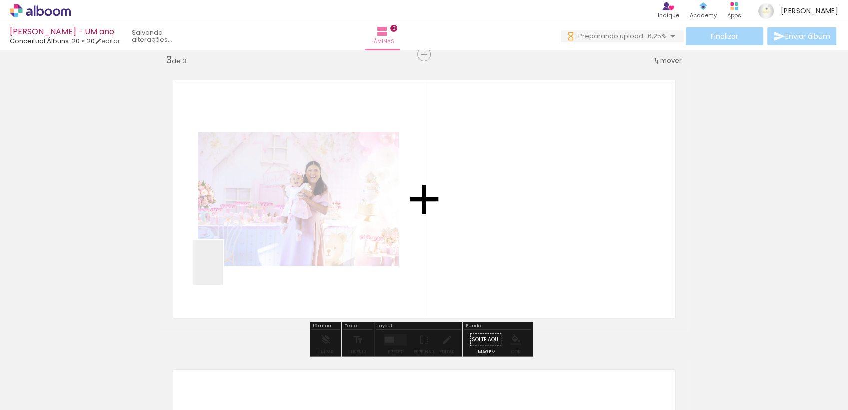
drag, startPoint x: 211, startPoint y: 290, endPoint x: 224, endPoint y: 269, distance: 24.4
click at [224, 269] on quentale-workspace at bounding box center [424, 205] width 848 height 410
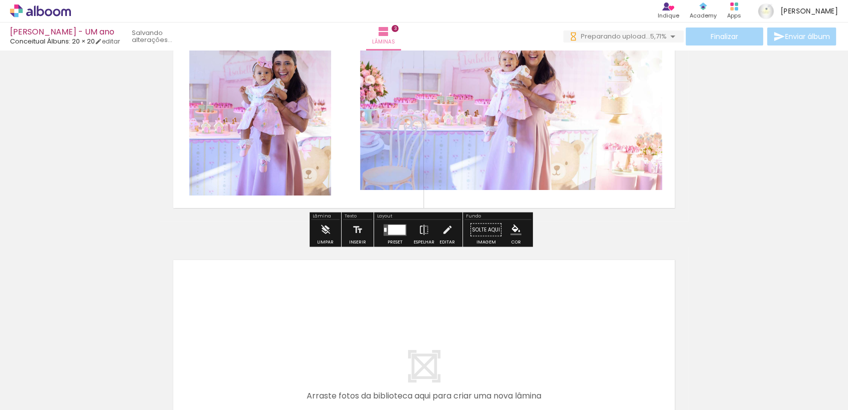
scroll to position [701, 0]
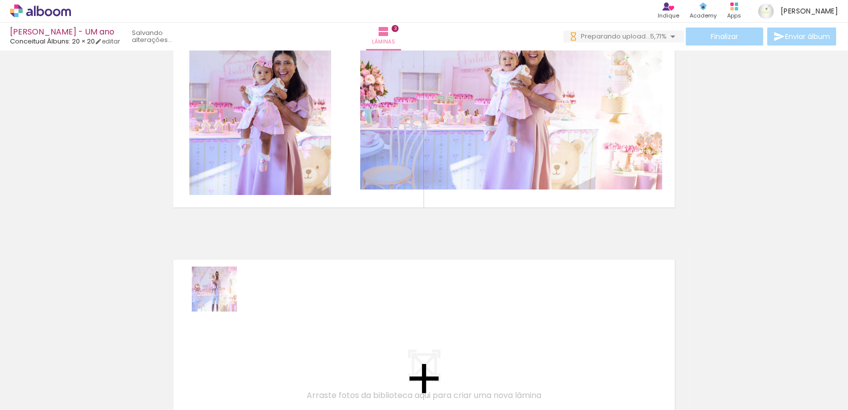
drag, startPoint x: 176, startPoint y: 376, endPoint x: 222, endPoint y: 296, distance: 91.7
click at [222, 296] on quentale-workspace at bounding box center [424, 205] width 848 height 410
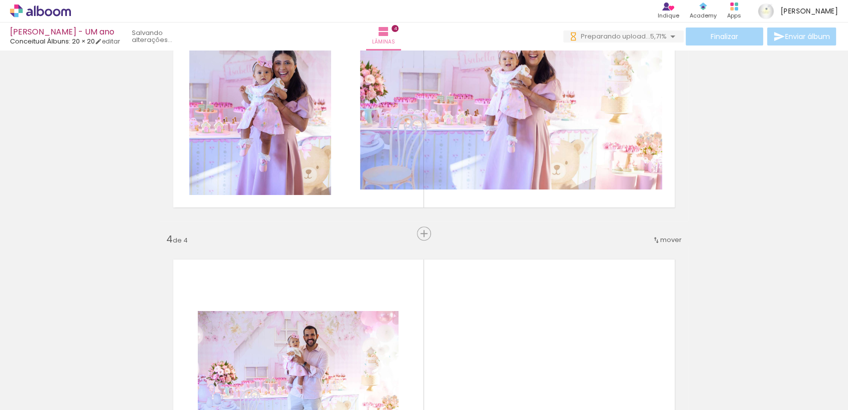
scroll to position [880, 0]
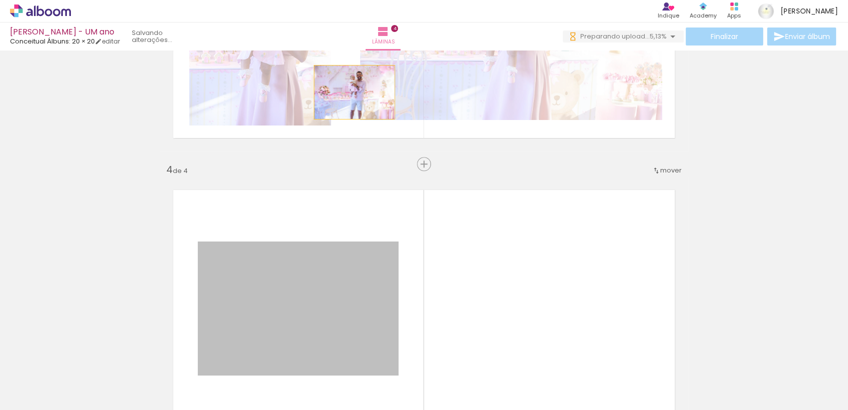
drag, startPoint x: 320, startPoint y: 280, endPoint x: 347, endPoint y: 96, distance: 185.3
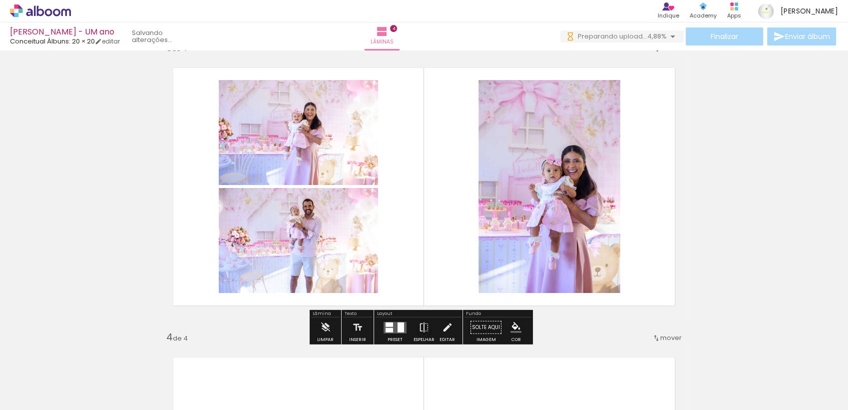
scroll to position [603, 0]
click at [399, 322] on div at bounding box center [401, 327] width 6 height 10
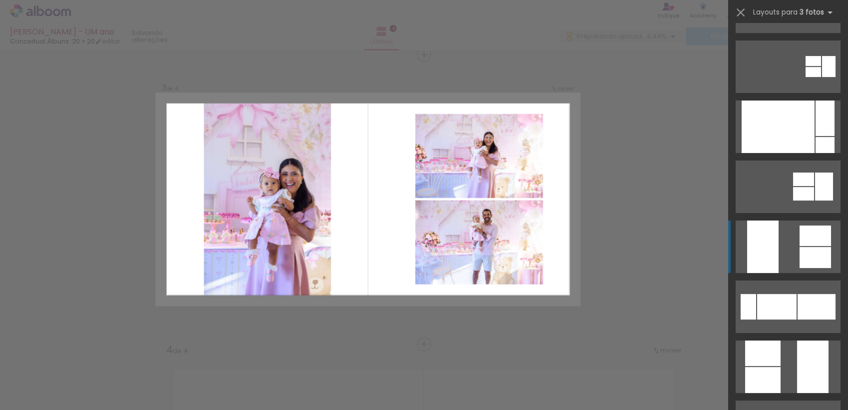
scroll to position [110, 0]
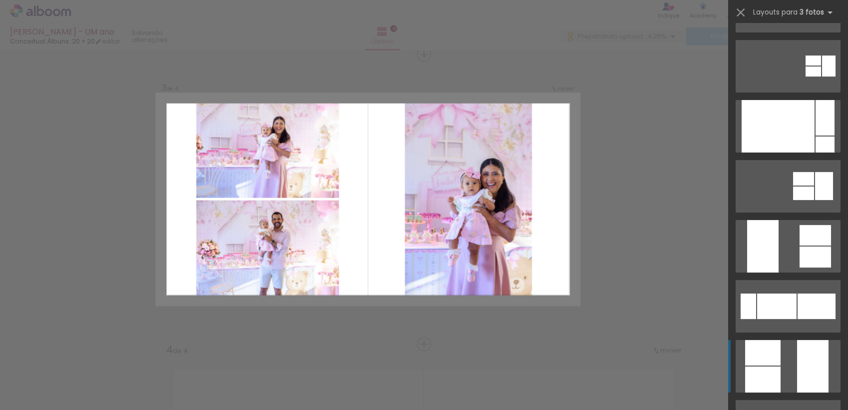
click at [775, 368] on div at bounding box center [762, 379] width 35 height 26
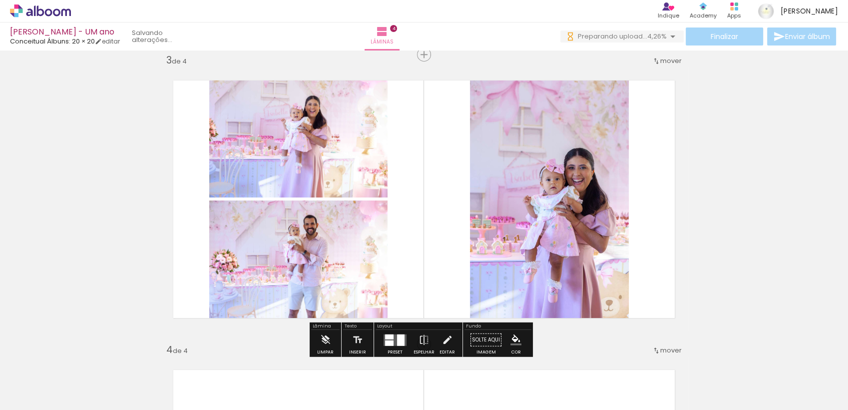
click at [720, 247] on div "Inserir lâmina 1 de 4 Inserir lâmina 2 de 4 Inserir lâmina 3 de 4 Inserir lâmin…" at bounding box center [424, 186] width 848 height 1446
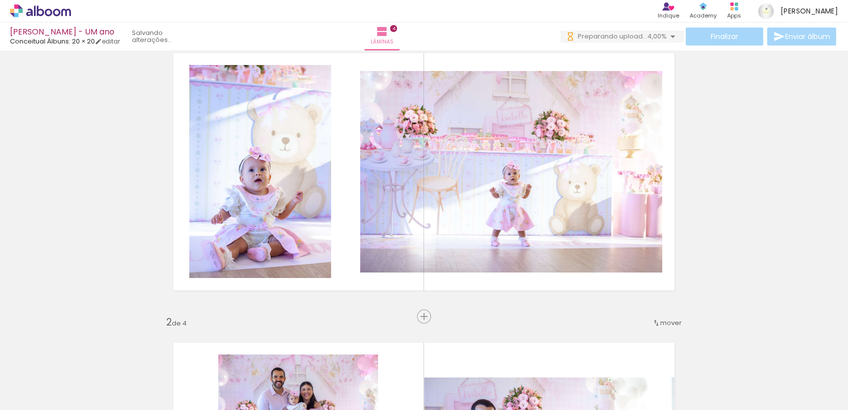
scroll to position [0, 0]
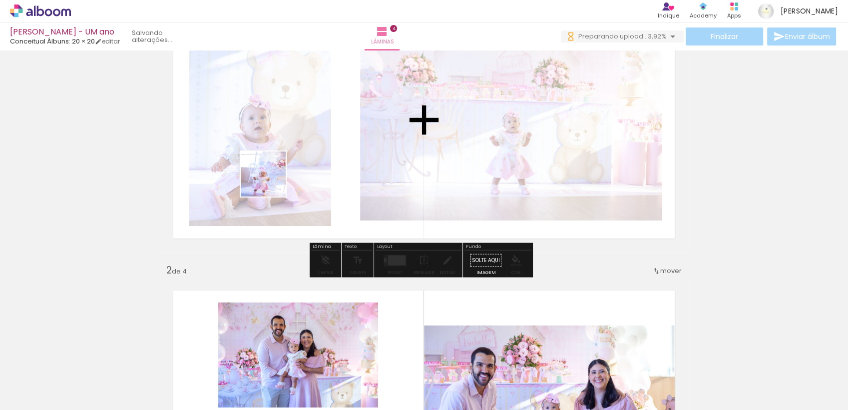
drag, startPoint x: 100, startPoint y: 378, endPoint x: 271, endPoint y: 181, distance: 260.2
click at [271, 181] on quentale-workspace at bounding box center [424, 205] width 848 height 410
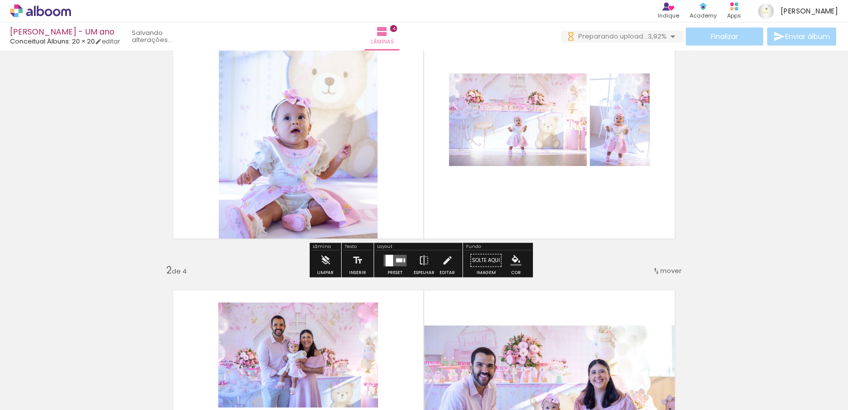
scroll to position [93, 0]
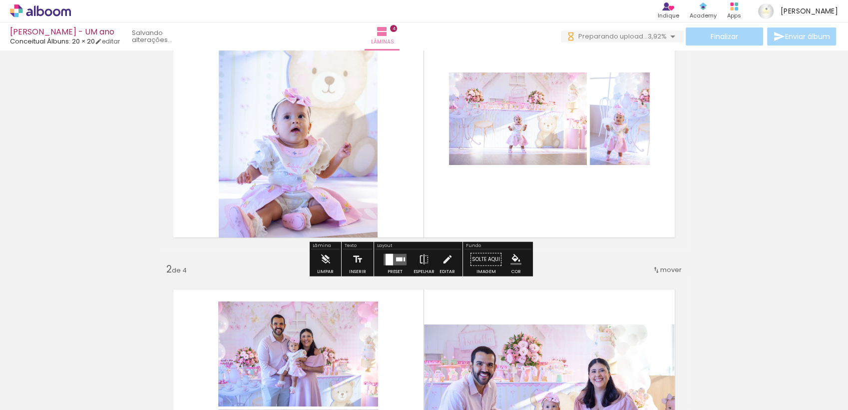
click at [387, 258] on div at bounding box center [389, 258] width 7 height 11
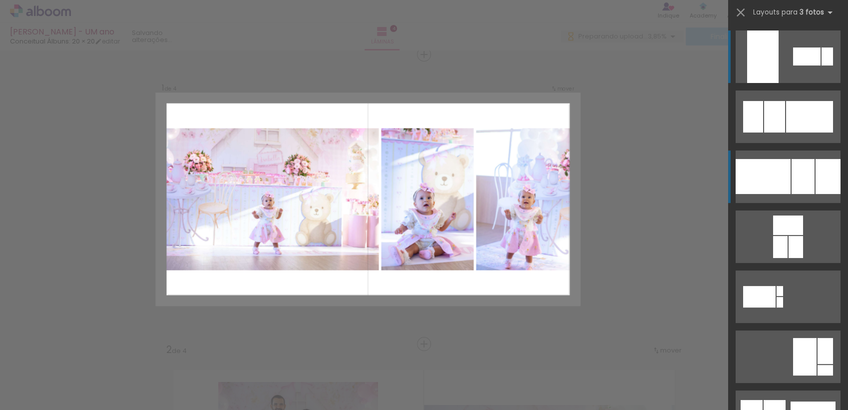
scroll to position [12, 0]
click at [763, 175] on div at bounding box center [763, 176] width 55 height 35
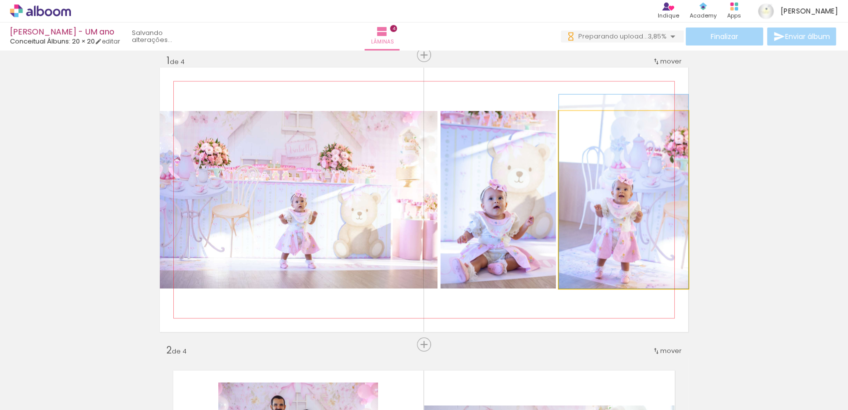
drag, startPoint x: 583, startPoint y: 228, endPoint x: 584, endPoint y: 183, distance: 44.5
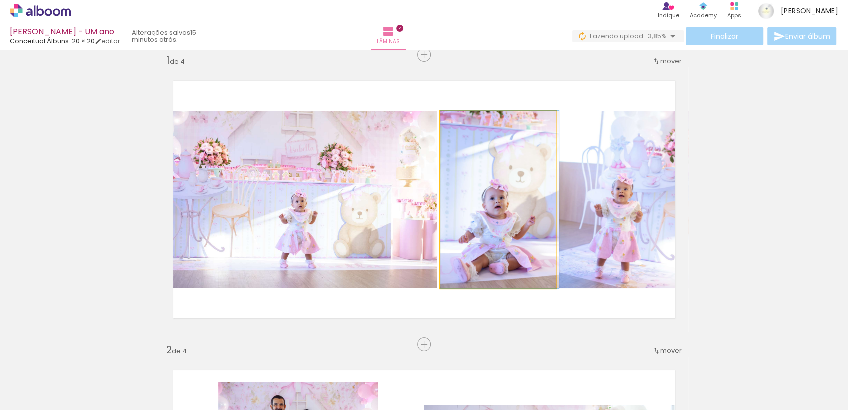
drag, startPoint x: 477, startPoint y: 213, endPoint x: 489, endPoint y: 179, distance: 35.5
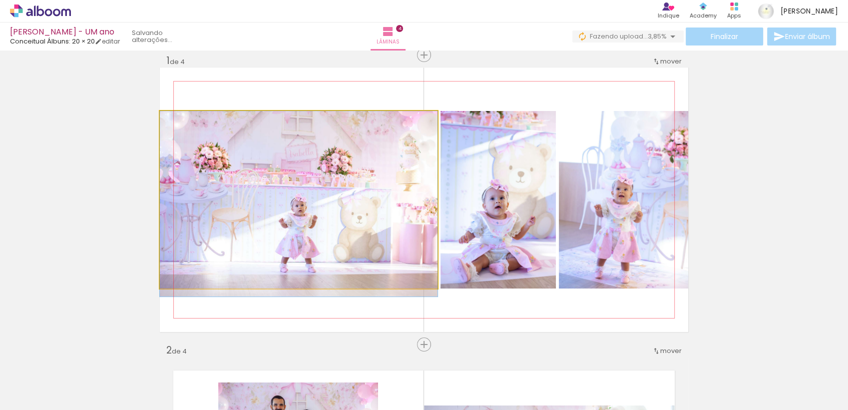
drag, startPoint x: 317, startPoint y: 202, endPoint x: 332, endPoint y: 208, distance: 15.7
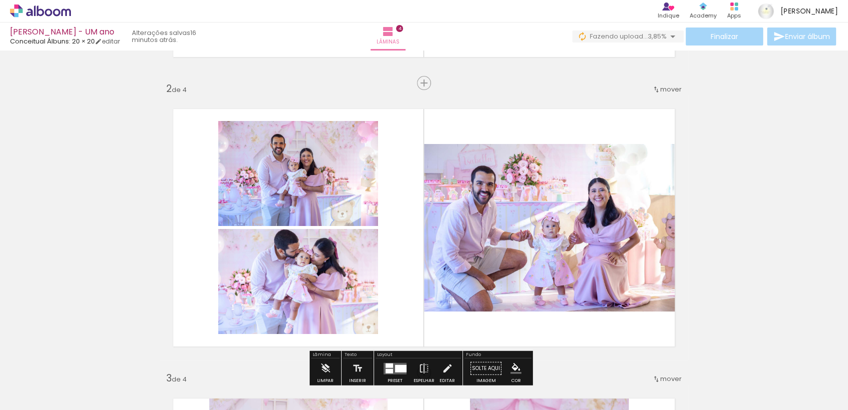
scroll to position [274, 0]
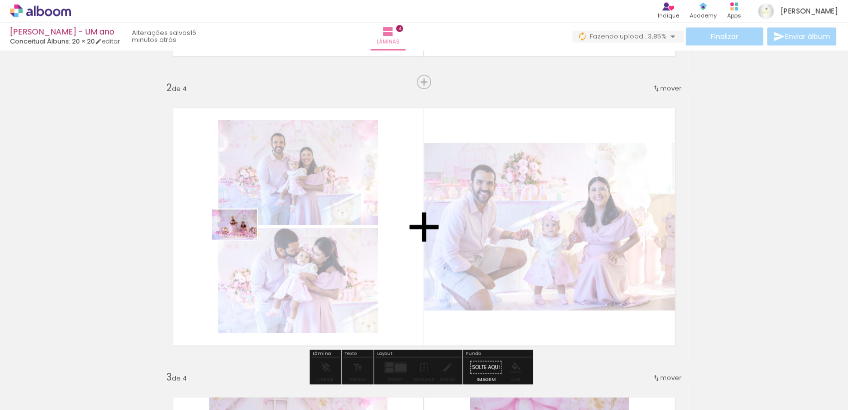
drag, startPoint x: 99, startPoint y: 386, endPoint x: 242, endPoint y: 239, distance: 204.5
click at [242, 239] on quentale-workspace at bounding box center [424, 205] width 848 height 410
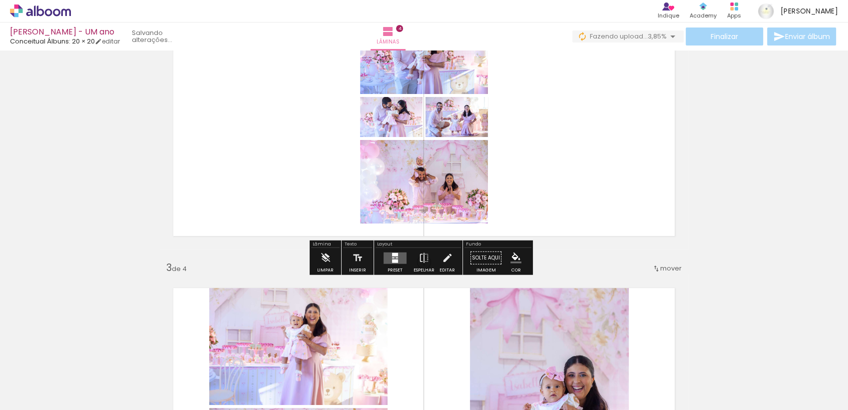
click at [389, 254] on quentale-layouter at bounding box center [395, 257] width 23 height 11
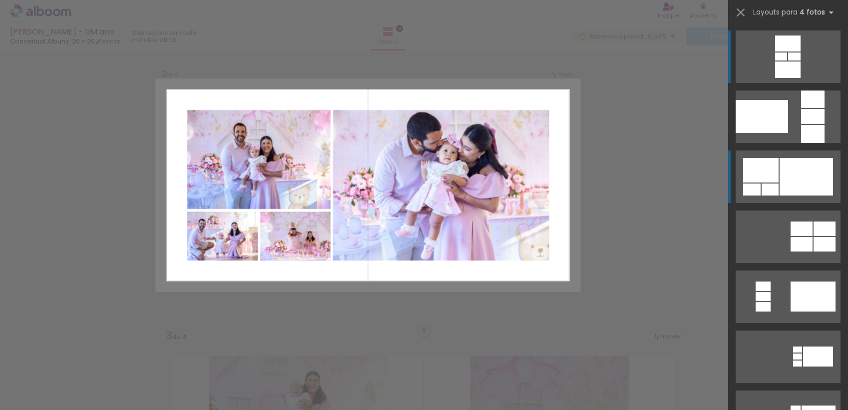
scroll to position [302, 0]
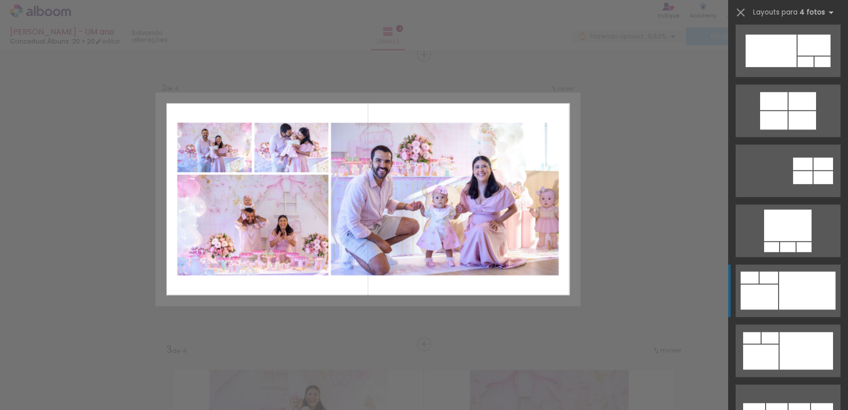
click at [802, 292] on div at bounding box center [807, 290] width 56 height 38
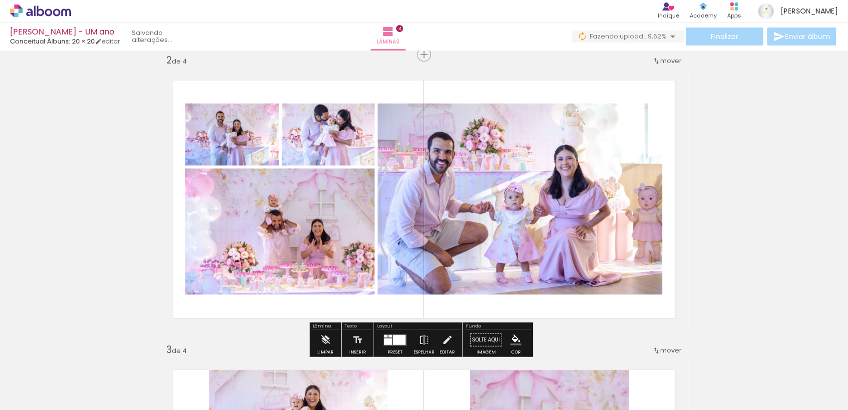
scroll to position [666, 0]
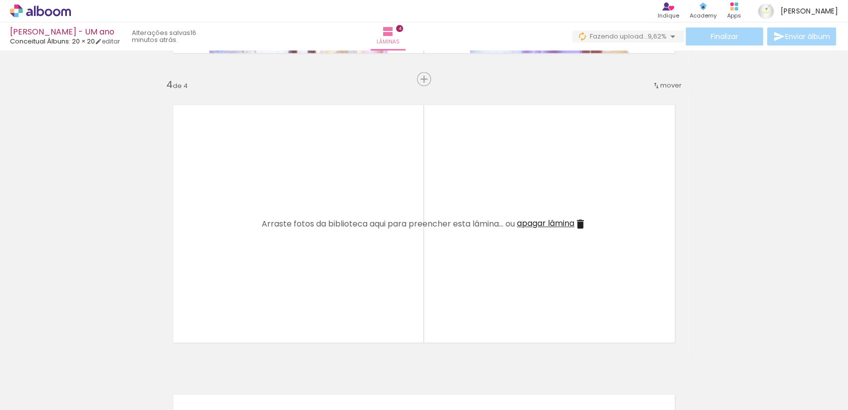
scroll to position [856, 0]
drag, startPoint x: 216, startPoint y: 379, endPoint x: 193, endPoint y: 378, distance: 23.0
click at [236, 261] on quentale-workspace at bounding box center [424, 205] width 848 height 410
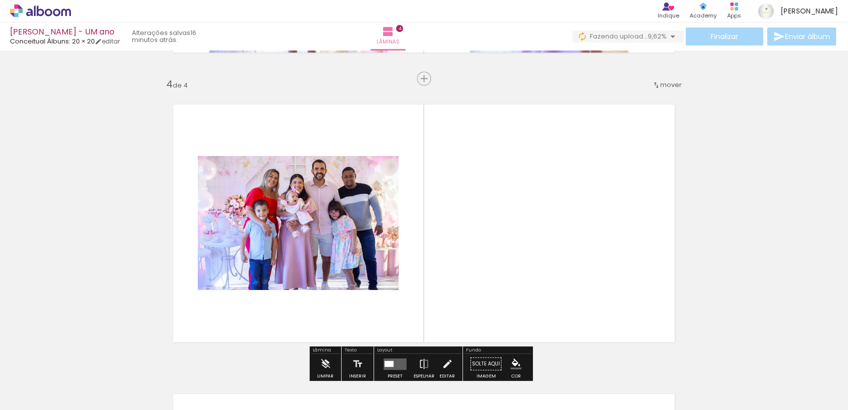
drag, startPoint x: 157, startPoint y: 385, endPoint x: 151, endPoint y: 294, distance: 91.1
click at [227, 243] on quentale-workspace at bounding box center [424, 205] width 848 height 410
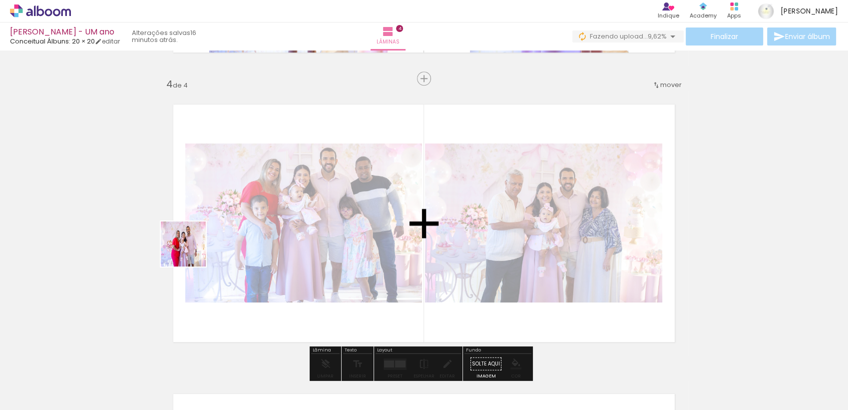
drag, startPoint x: 106, startPoint y: 364, endPoint x: 193, endPoint y: 249, distance: 144.4
click at [193, 249] on quentale-workspace at bounding box center [424, 205] width 848 height 410
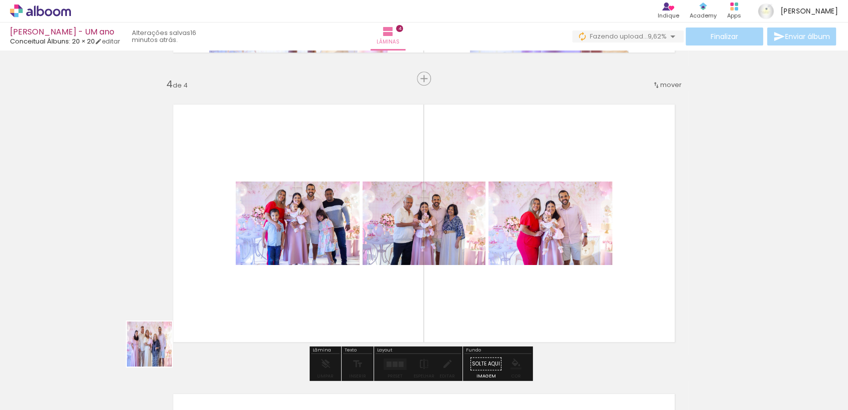
drag, startPoint x: 144, startPoint y: 371, endPoint x: 117, endPoint y: 368, distance: 27.1
click at [208, 265] on quentale-workspace at bounding box center [424, 205] width 848 height 410
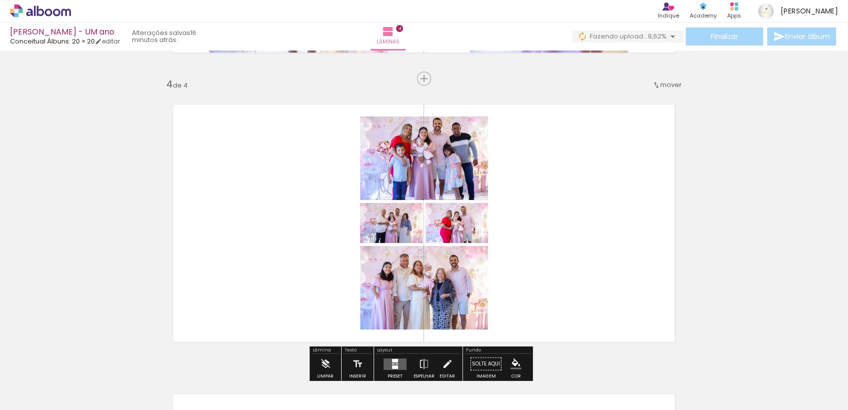
drag, startPoint x: 109, startPoint y: 378, endPoint x: 229, endPoint y: 300, distance: 142.5
click at [245, 262] on quentale-workspace at bounding box center [424, 205] width 848 height 410
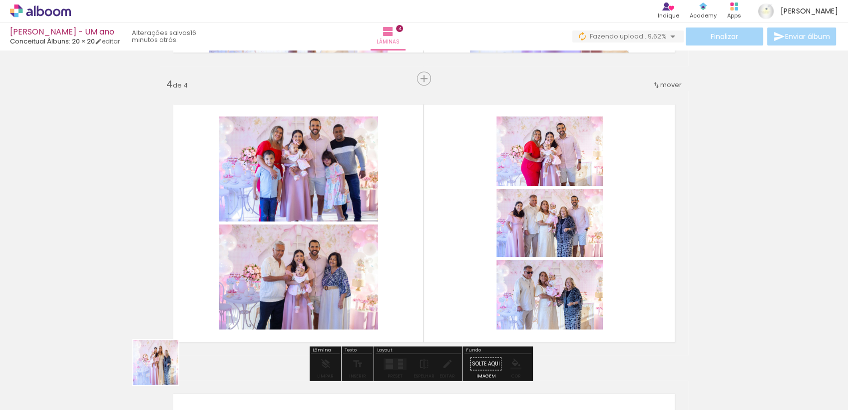
drag, startPoint x: 163, startPoint y: 370, endPoint x: 158, endPoint y: 385, distance: 16.3
click at [214, 281] on quentale-workspace at bounding box center [424, 205] width 848 height 410
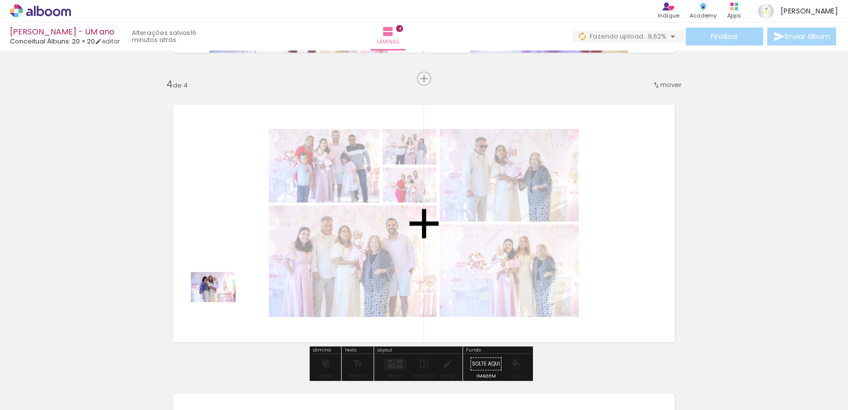
drag, startPoint x: 171, startPoint y: 388, endPoint x: 221, endPoint y: 302, distance: 99.4
click at [221, 302] on quentale-workspace at bounding box center [424, 205] width 848 height 410
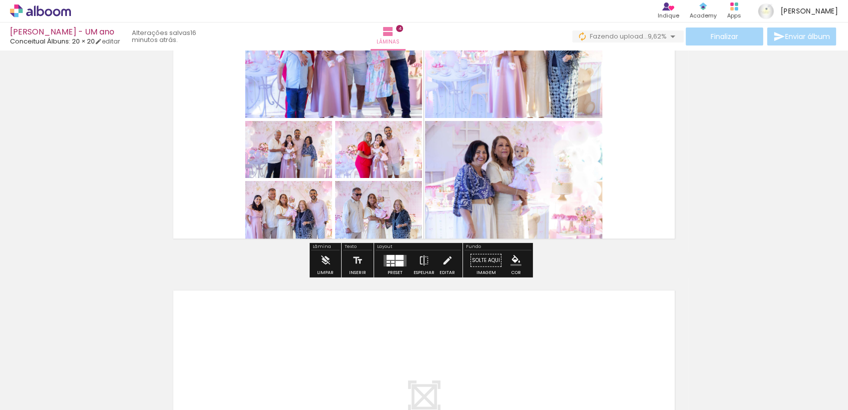
click at [387, 263] on div at bounding box center [388, 264] width 3 height 2
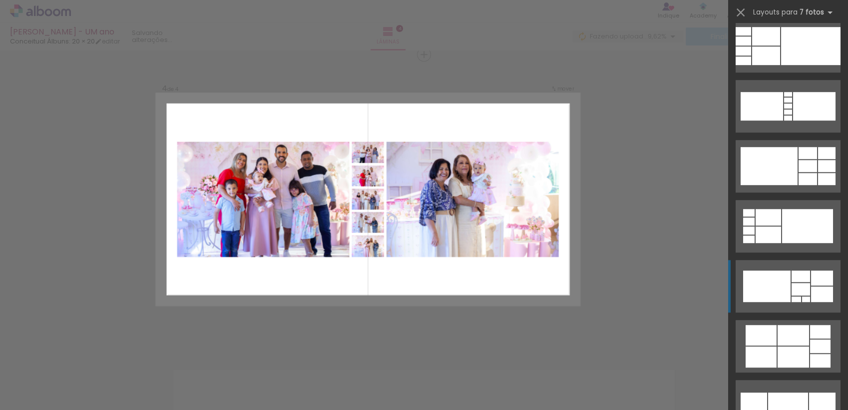
scroll to position [610, 0]
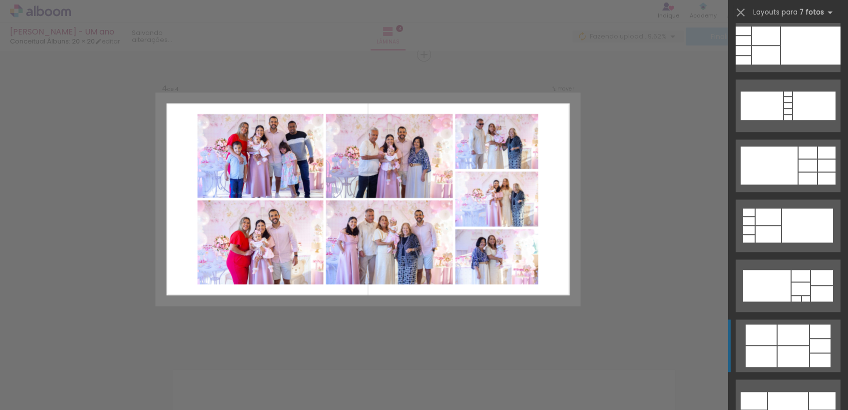
click at [794, 347] on div at bounding box center [793, 356] width 31 height 21
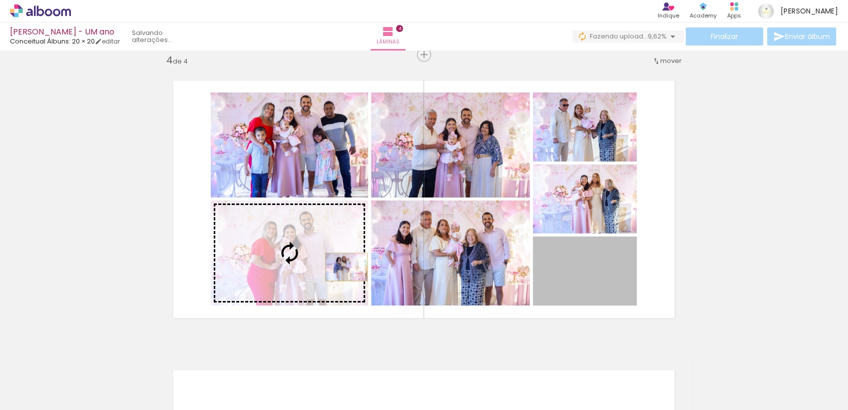
drag, startPoint x: 596, startPoint y: 279, endPoint x: 342, endPoint y: 266, distance: 254.5
click at [0, 0] on slot at bounding box center [0, 0] width 0 height 0
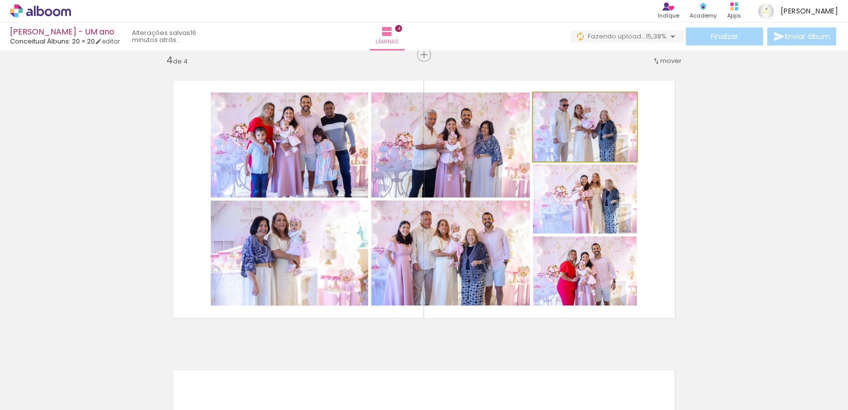
drag, startPoint x: 597, startPoint y: 133, endPoint x: 583, endPoint y: 130, distance: 14.3
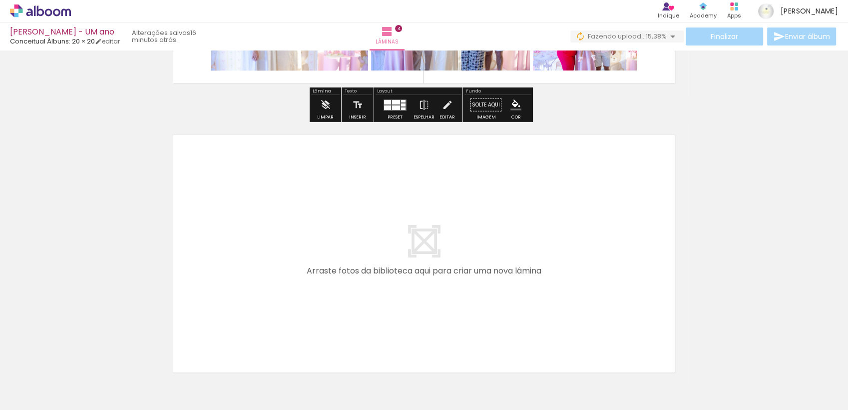
scroll to position [1119, 0]
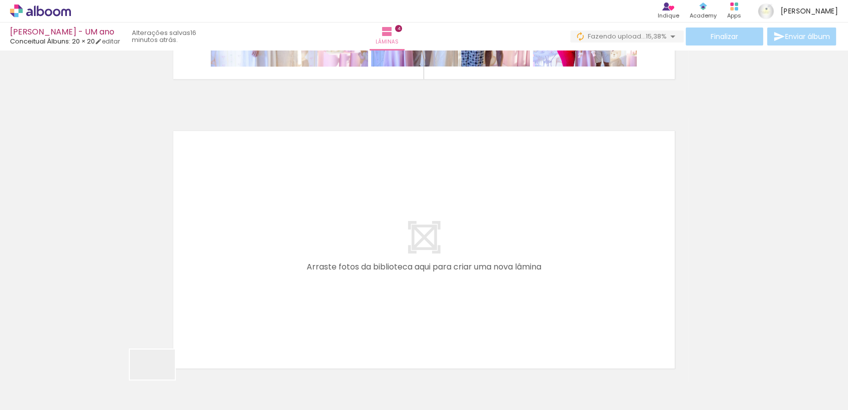
drag, startPoint x: 160, startPoint y: 379, endPoint x: 131, endPoint y: 391, distance: 31.2
click at [192, 289] on quentale-workspace at bounding box center [424, 205] width 848 height 410
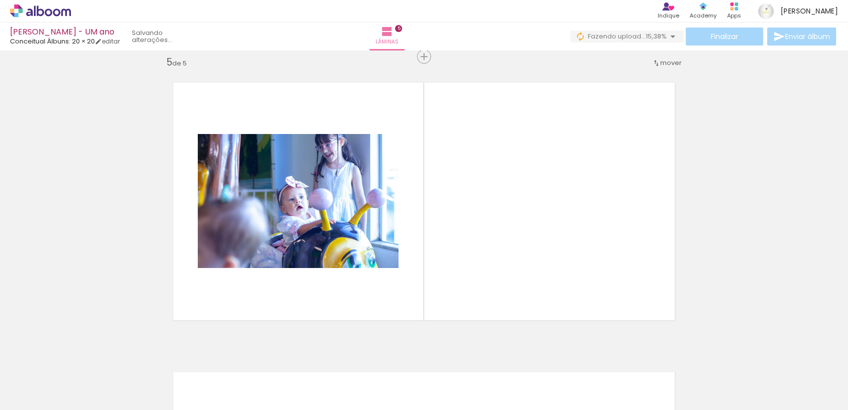
scroll to position [1169, 0]
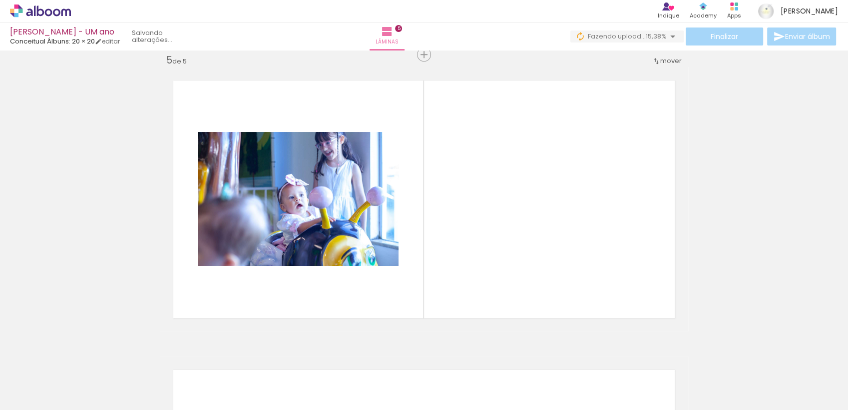
drag, startPoint x: 167, startPoint y: 366, endPoint x: 195, endPoint y: 247, distance: 122.2
click at [196, 239] on quentale-workspace at bounding box center [424, 205] width 848 height 410
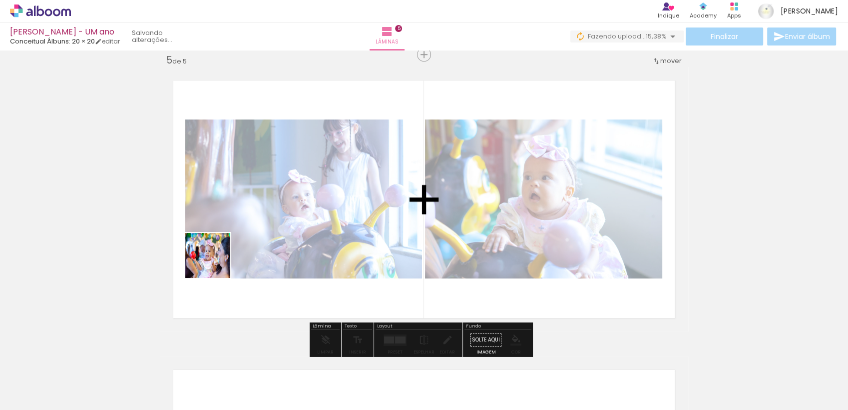
drag, startPoint x: 173, startPoint y: 371, endPoint x: 218, endPoint y: 256, distance: 123.2
click at [218, 256] on quentale-workspace at bounding box center [424, 205] width 848 height 410
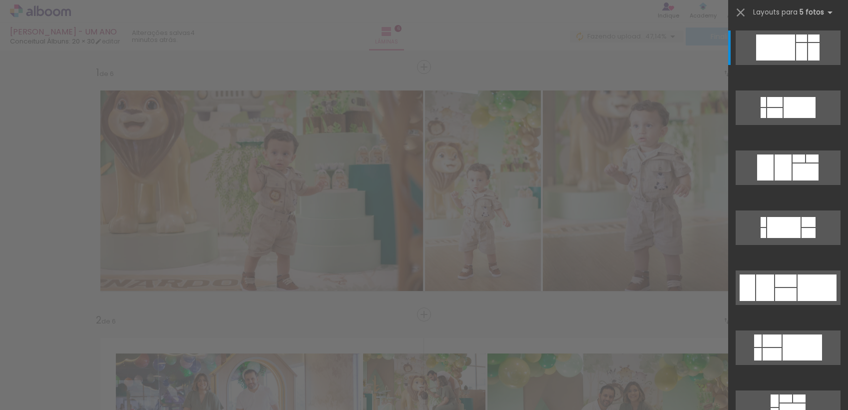
click at [785, 289] on div at bounding box center [785, 294] width 21 height 13
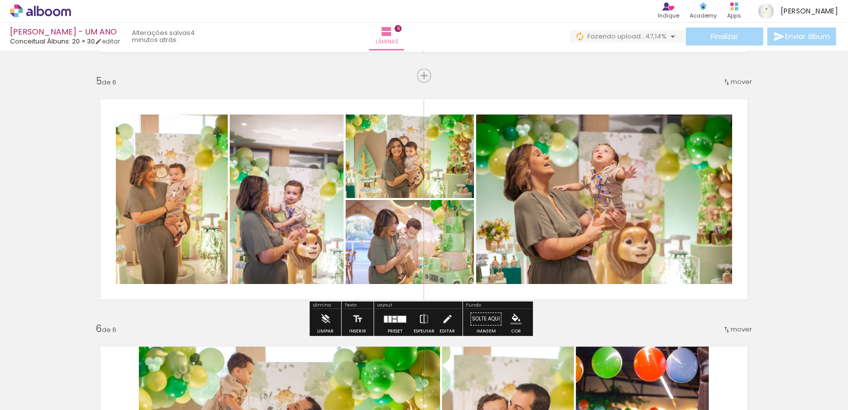
scroll to position [0, 261]
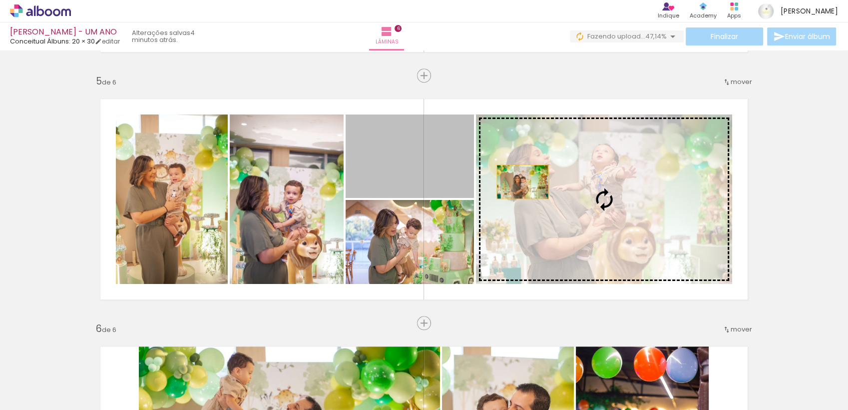
drag, startPoint x: 441, startPoint y: 163, endPoint x: 519, endPoint y: 182, distance: 81.0
click at [0, 0] on slot at bounding box center [0, 0] width 0 height 0
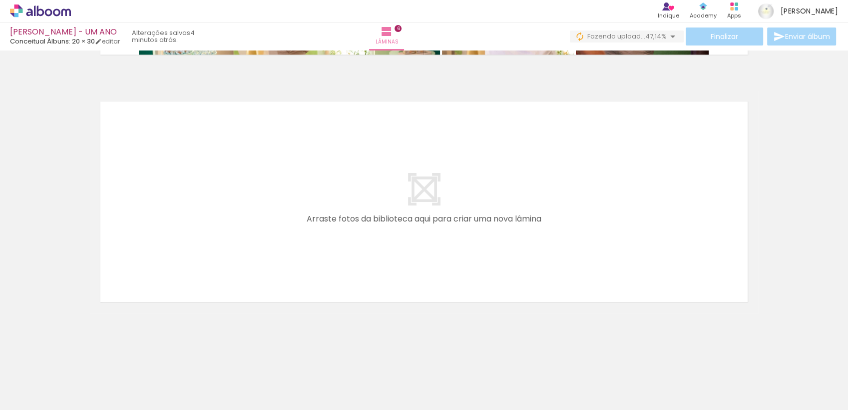
scroll to position [0, 0]
drag, startPoint x: 105, startPoint y: 376, endPoint x: 127, endPoint y: 240, distance: 137.1
click at [127, 240] on quentale-workspace at bounding box center [424, 205] width 848 height 410
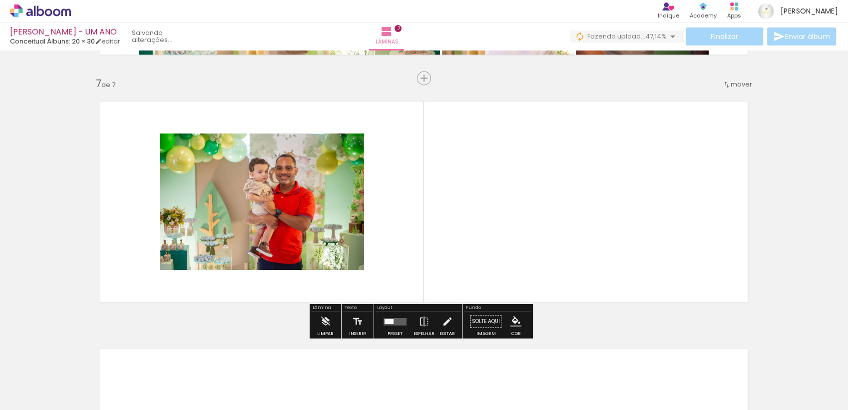
scroll to position [1474, 0]
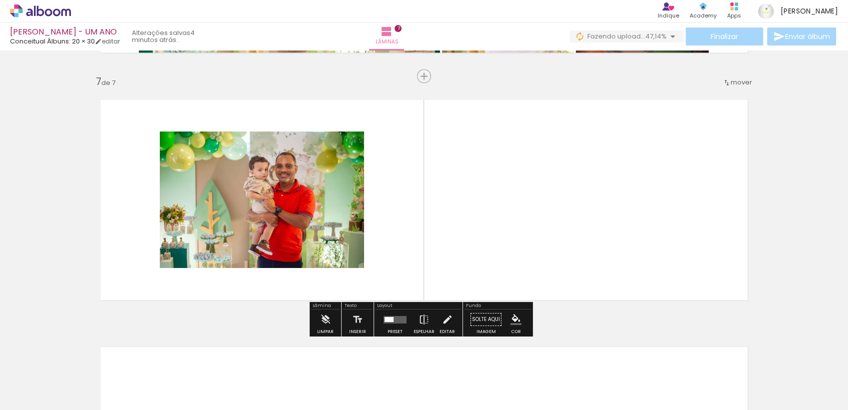
drag, startPoint x: 502, startPoint y: 334, endPoint x: 496, endPoint y: 345, distance: 12.7
click at [480, 243] on quentale-workspace at bounding box center [424, 205] width 848 height 410
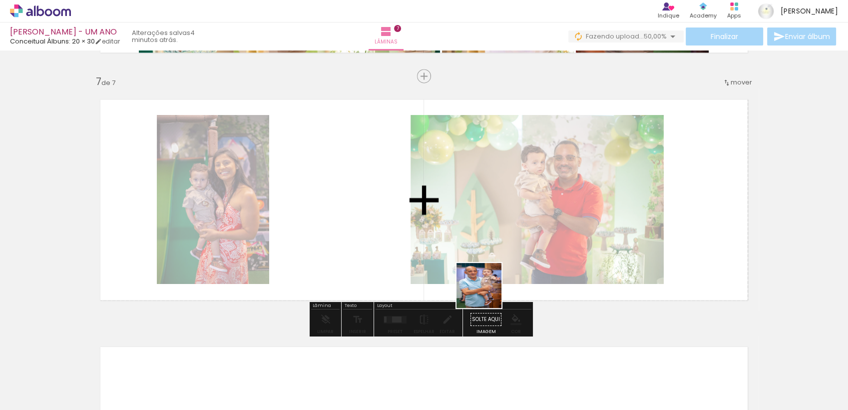
drag, startPoint x: 499, startPoint y: 384, endPoint x: 496, endPoint y: 328, distance: 56.5
click at [475, 233] on quentale-workspace at bounding box center [424, 205] width 848 height 410
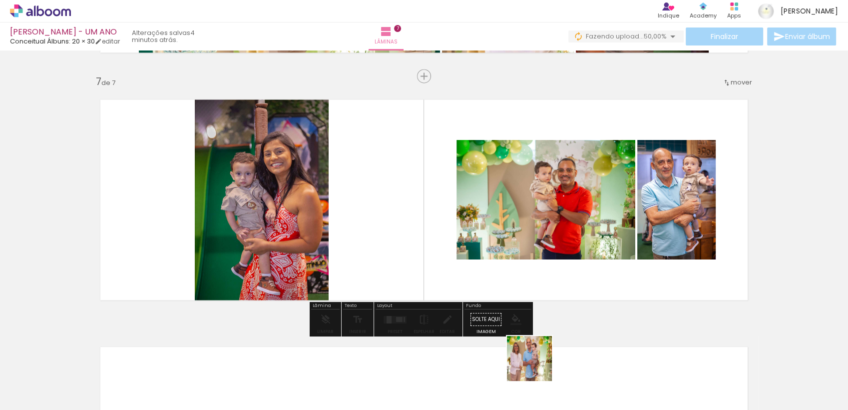
drag, startPoint x: 535, startPoint y: 377, endPoint x: 481, endPoint y: 355, distance: 57.8
click at [497, 221] on quentale-workspace at bounding box center [424, 205] width 848 height 410
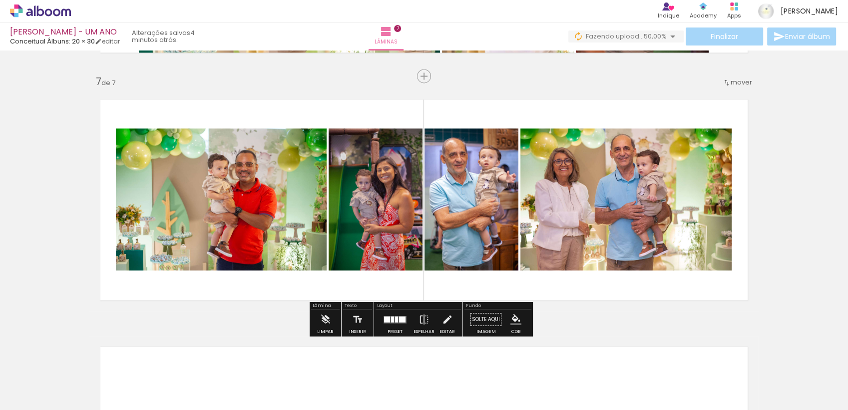
drag, startPoint x: 479, startPoint y: 378, endPoint x: 545, endPoint y: 372, distance: 65.7
click at [448, 217] on quentale-workspace at bounding box center [424, 205] width 848 height 410
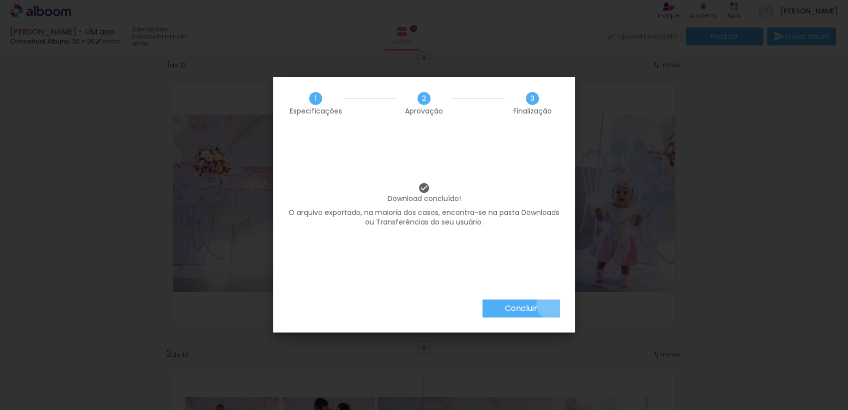
click at [550, 304] on paper-button "Concluir" at bounding box center [520, 308] width 77 height 18
